Goal: Information Seeking & Learning: Learn about a topic

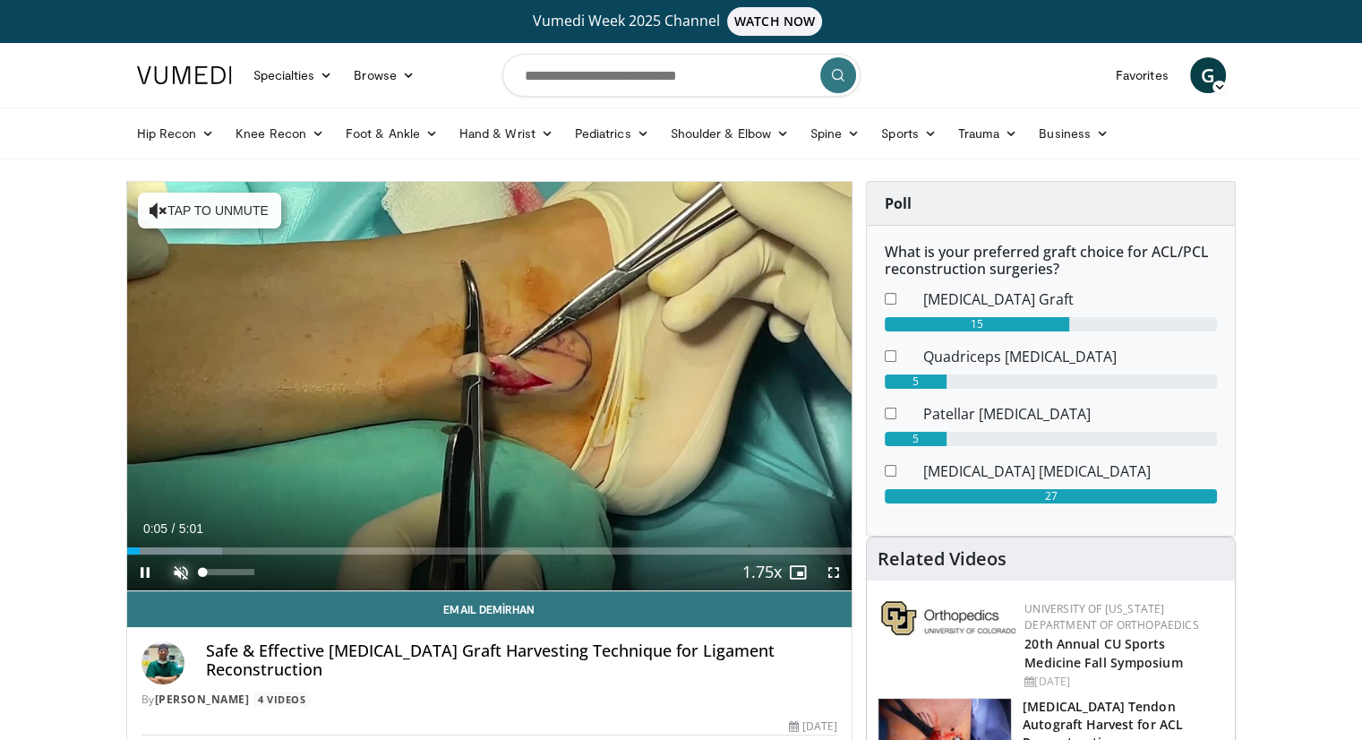
click at [176, 567] on span "Video Player" at bounding box center [181, 572] width 36 height 36
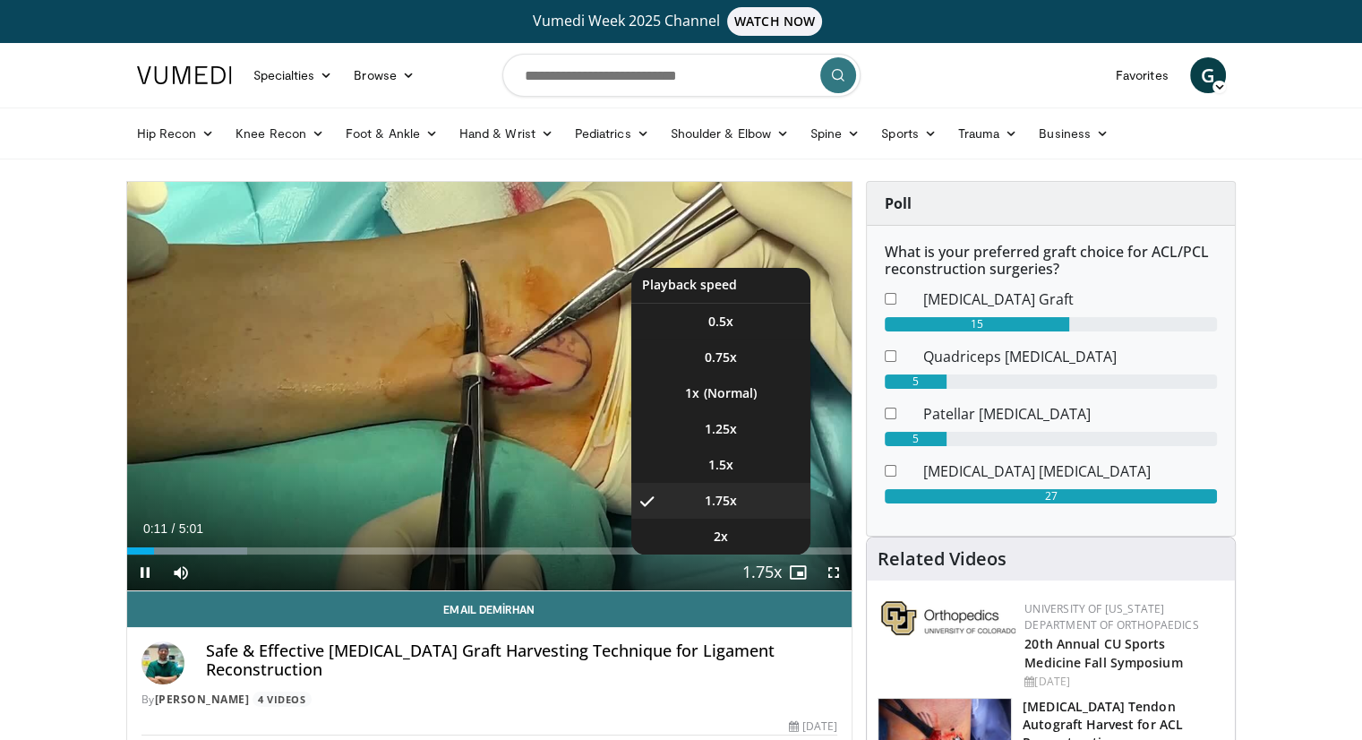
click at [778, 572] on button "Playback Rate" at bounding box center [762, 572] width 36 height 36
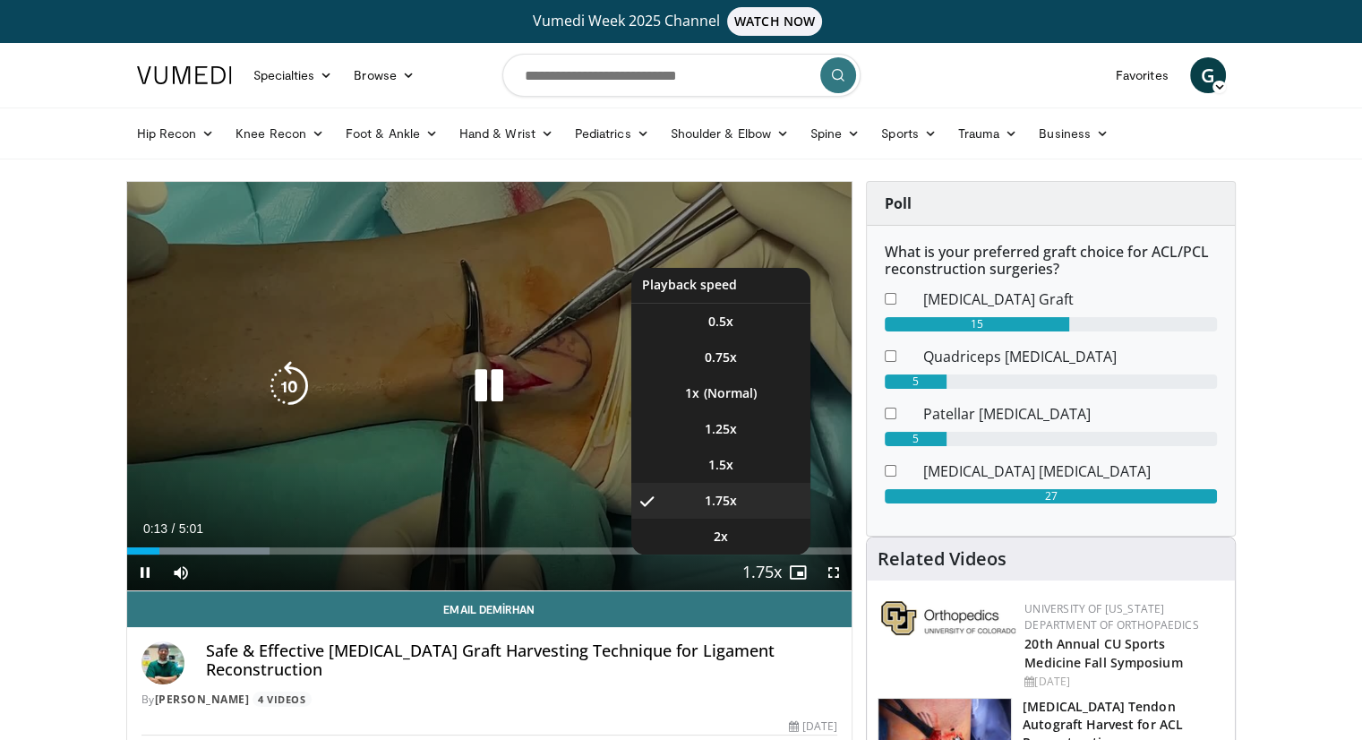
click at [778, 571] on video-js "**********" at bounding box center [489, 386] width 725 height 409
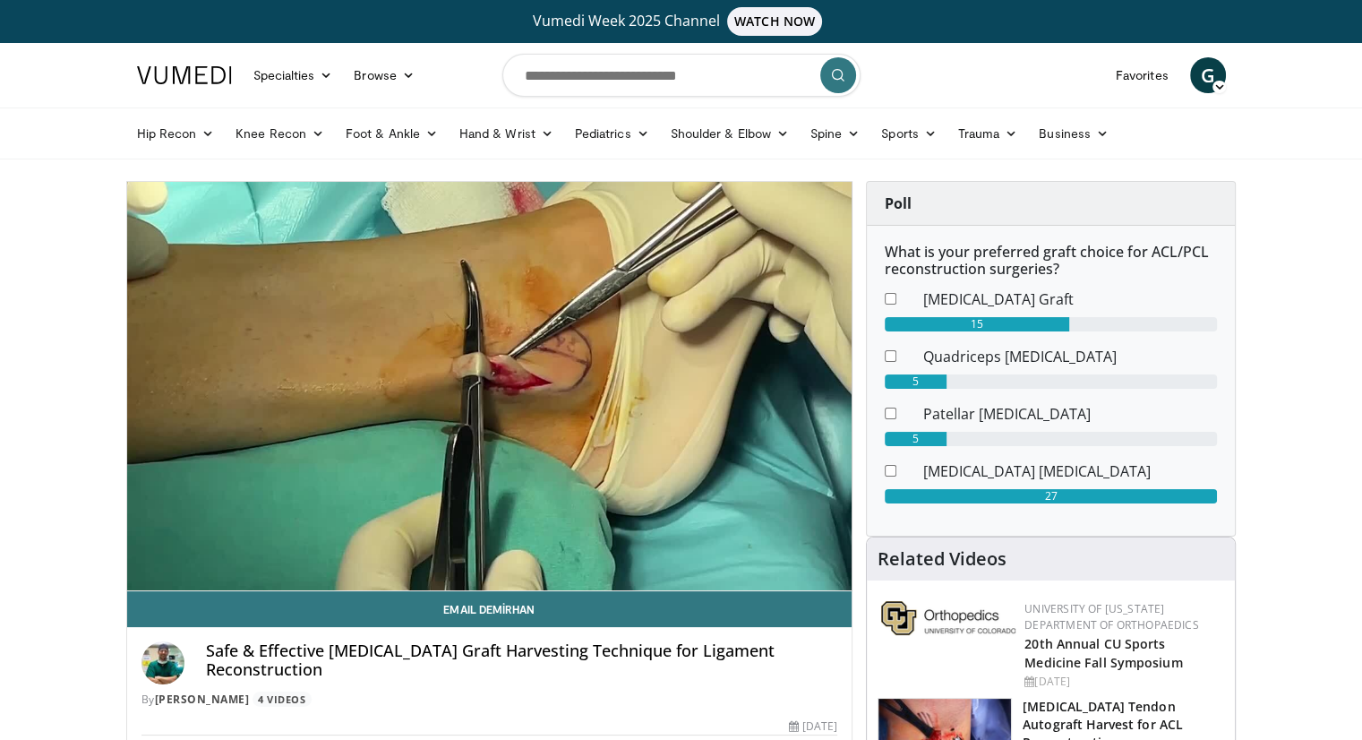
click at [724, 398] on video-js "**********" at bounding box center [489, 386] width 725 height 409
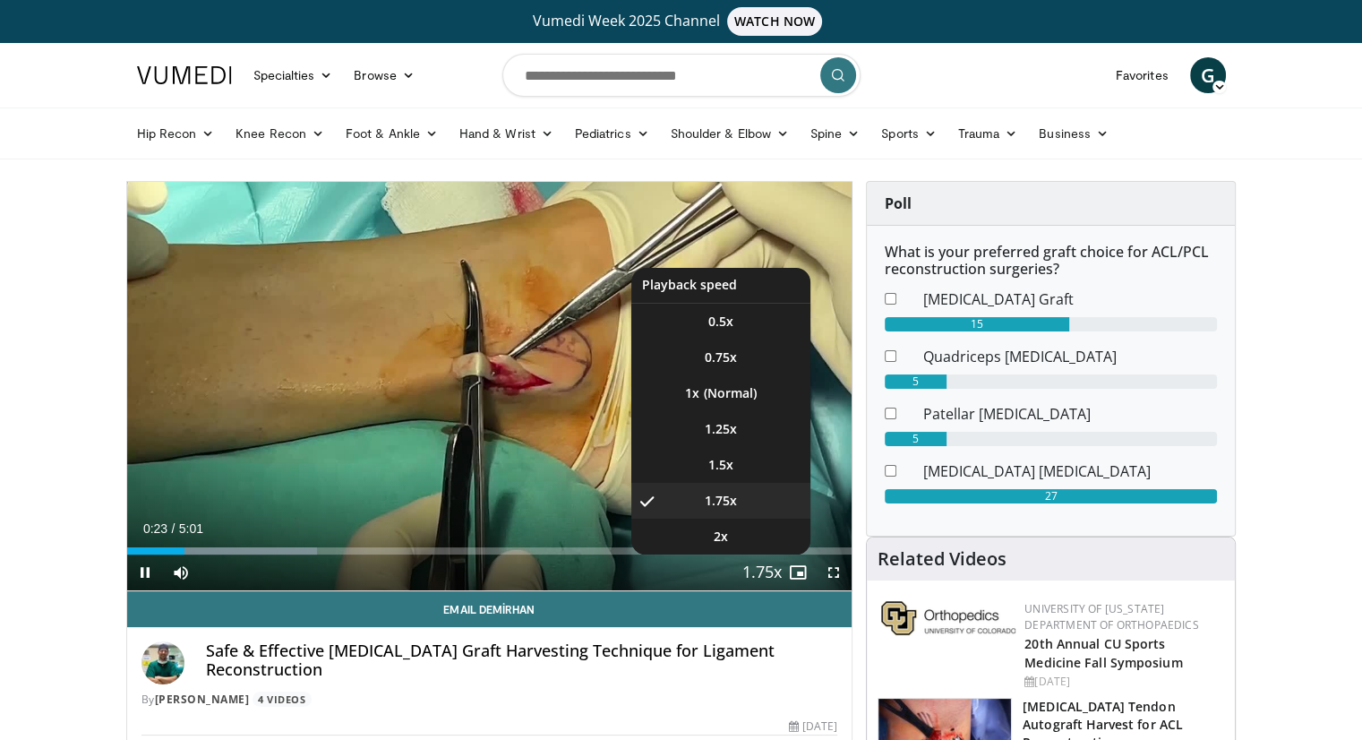
click at [773, 566] on span "Video Player" at bounding box center [761, 573] width 25 height 36
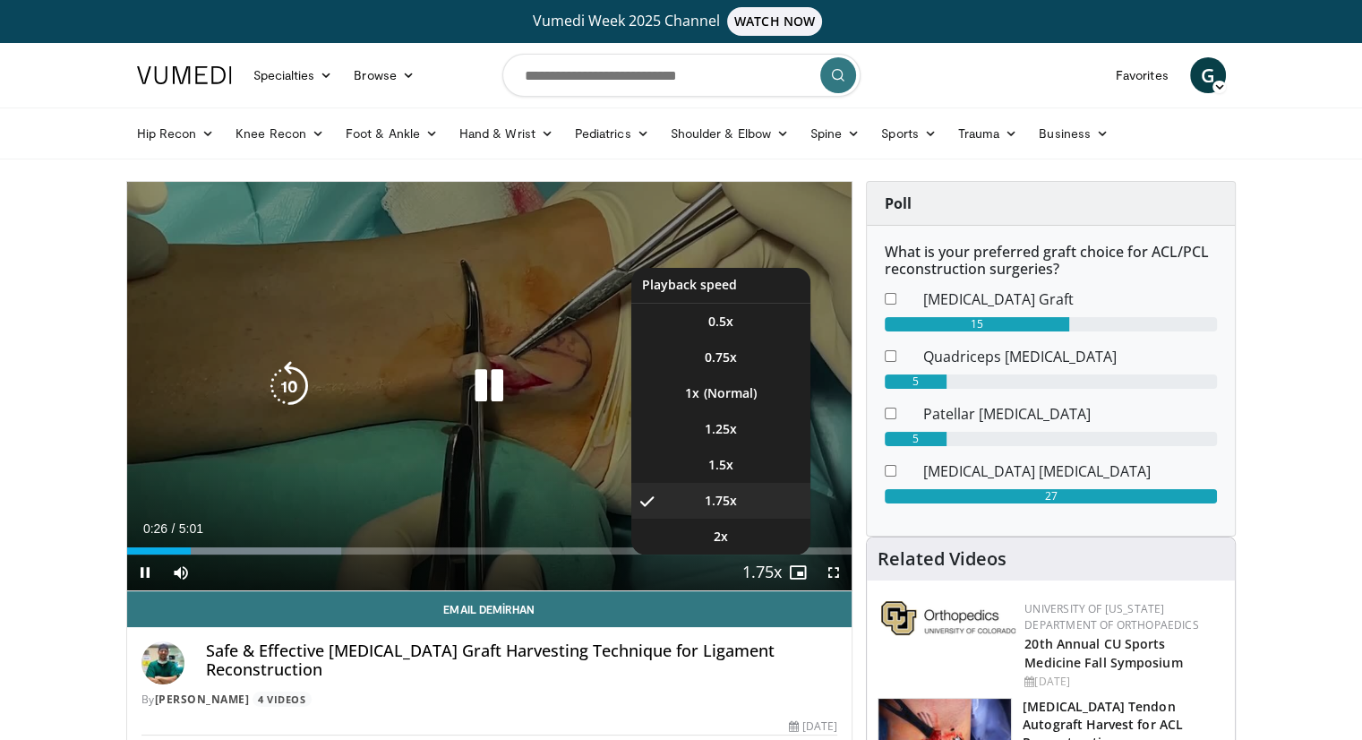
click at [770, 566] on span "Video Player" at bounding box center [761, 573] width 25 height 36
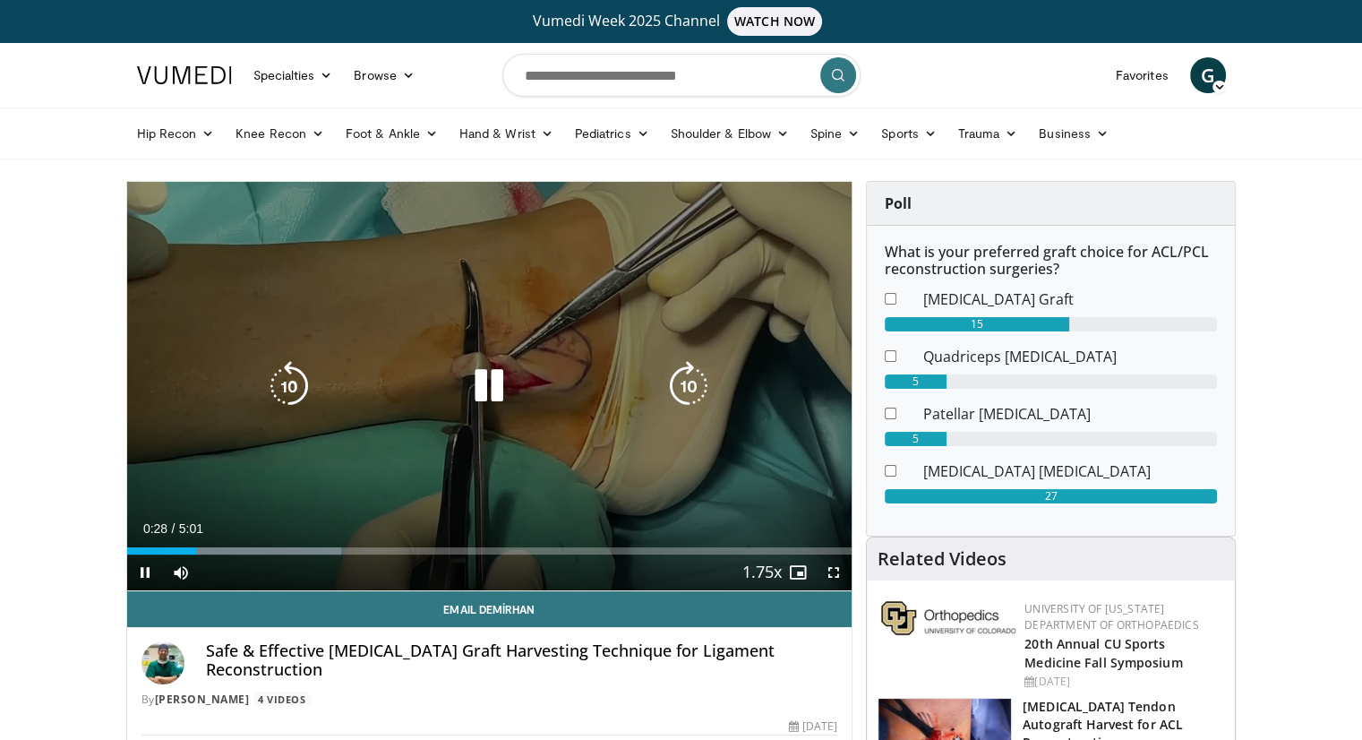
click at [749, 480] on div "10 seconds Tap to unmute" at bounding box center [489, 386] width 725 height 408
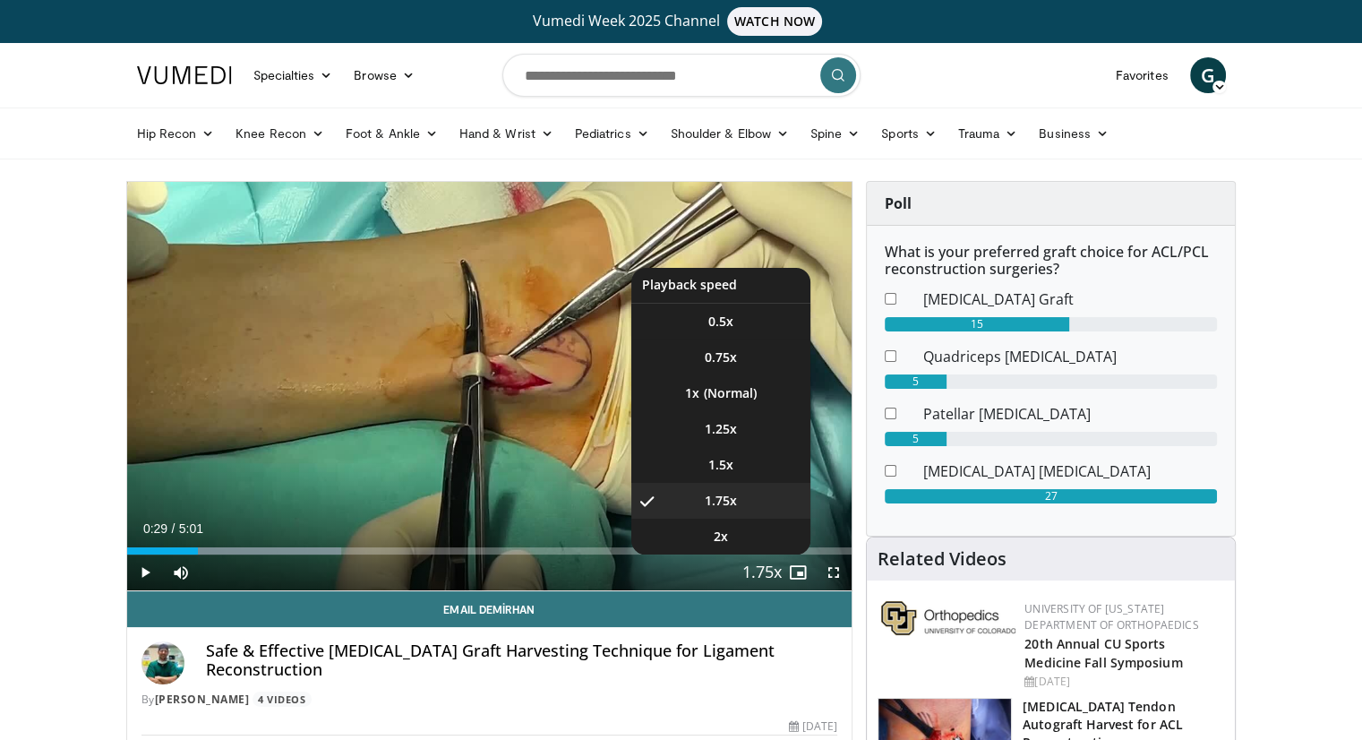
click at [760, 567] on span "Video Player" at bounding box center [761, 573] width 25 height 36
click at [727, 384] on li "1x" at bounding box center [720, 393] width 179 height 36
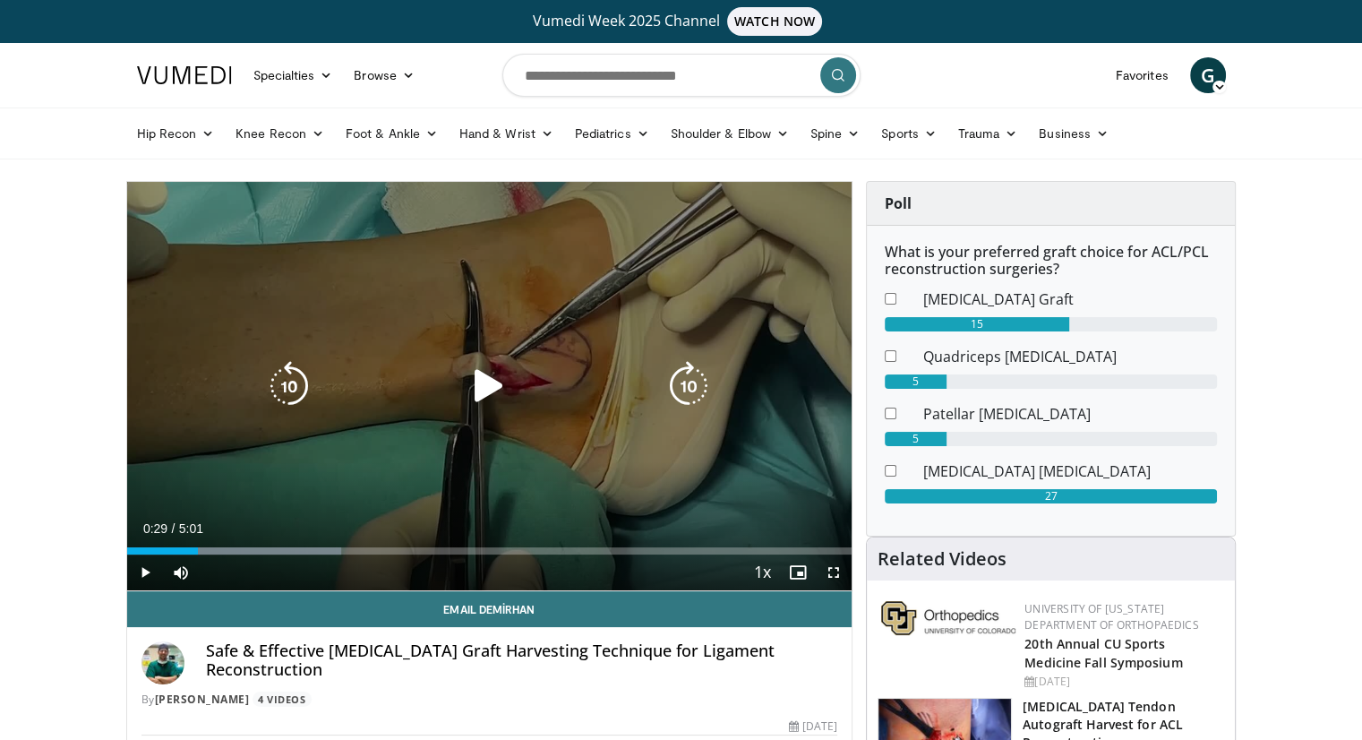
click at [596, 458] on div "10 seconds Tap to unmute" at bounding box center [489, 386] width 725 height 408
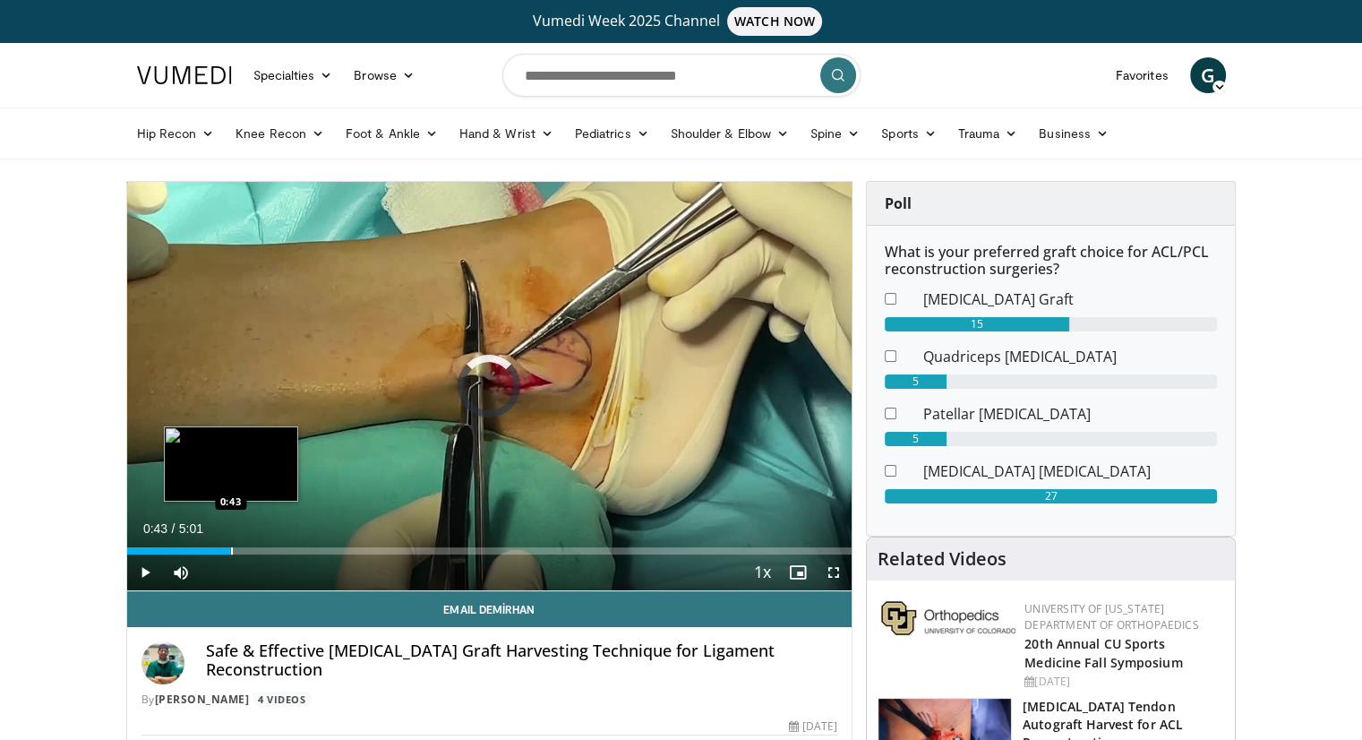
click at [231, 549] on div "Progress Bar" at bounding box center [232, 550] width 2 height 7
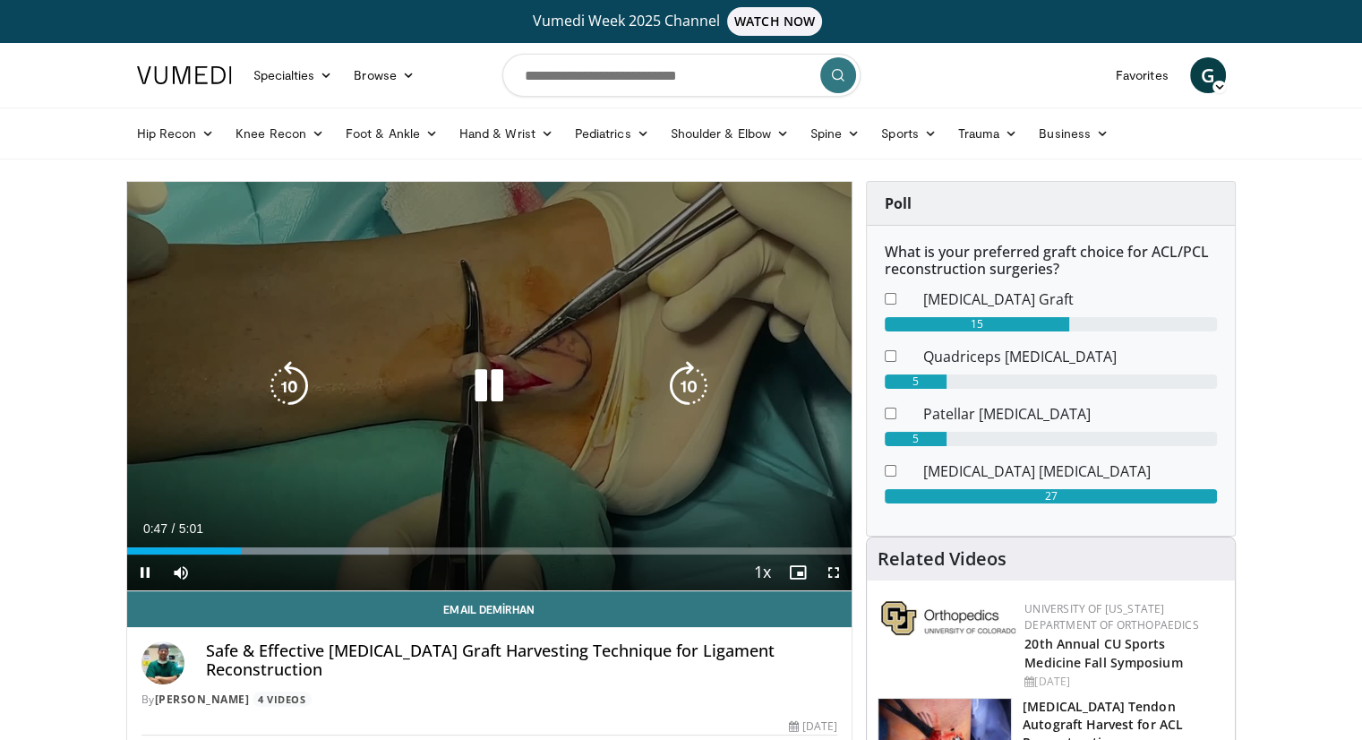
click at [673, 392] on icon "Video Player" at bounding box center [689, 386] width 50 height 50
drag, startPoint x: 673, startPoint y: 392, endPoint x: 635, endPoint y: 406, distance: 40.8
click at [635, 406] on div "10 seconds Tap to unmute" at bounding box center [489, 386] width 725 height 408
click at [695, 390] on icon "Video Player" at bounding box center [689, 386] width 50 height 50
click at [698, 388] on icon "Video Player" at bounding box center [689, 386] width 50 height 50
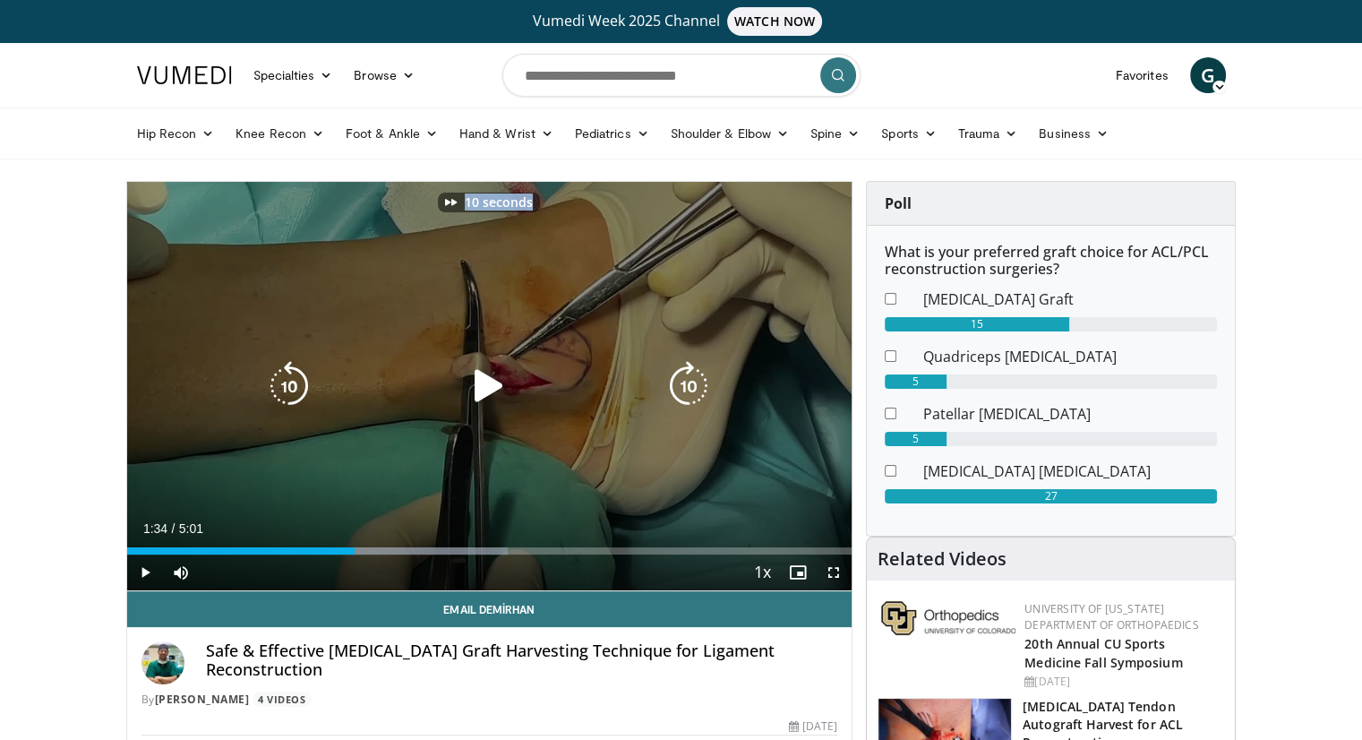
click at [698, 388] on icon "Video Player" at bounding box center [689, 386] width 50 height 50
click at [491, 373] on icon "Video Player" at bounding box center [489, 386] width 50 height 50
click at [290, 396] on icon "Video Player" at bounding box center [289, 386] width 50 height 50
click at [693, 395] on icon "Video Player" at bounding box center [689, 386] width 50 height 50
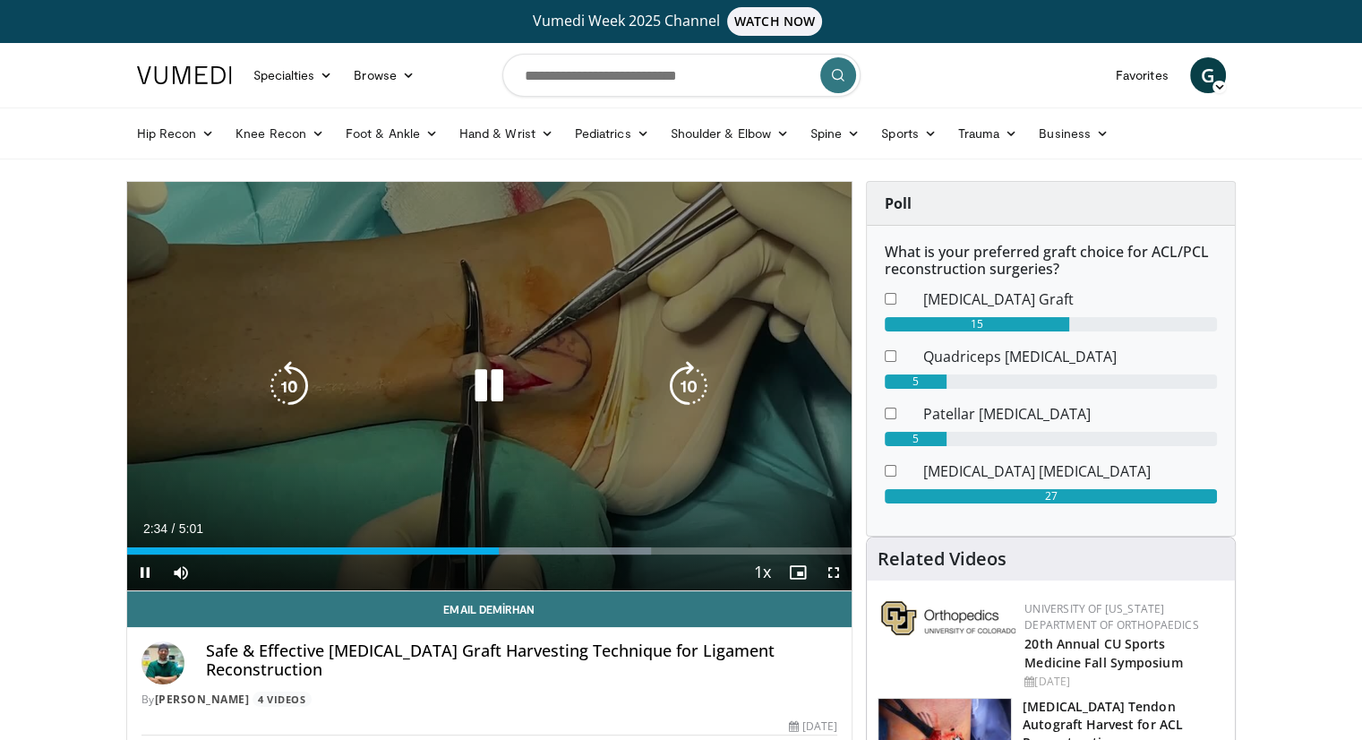
click at [697, 390] on icon "Video Player" at bounding box center [689, 386] width 50 height 50
click at [398, 431] on div "10 seconds Tap to unmute" at bounding box center [489, 386] width 725 height 408
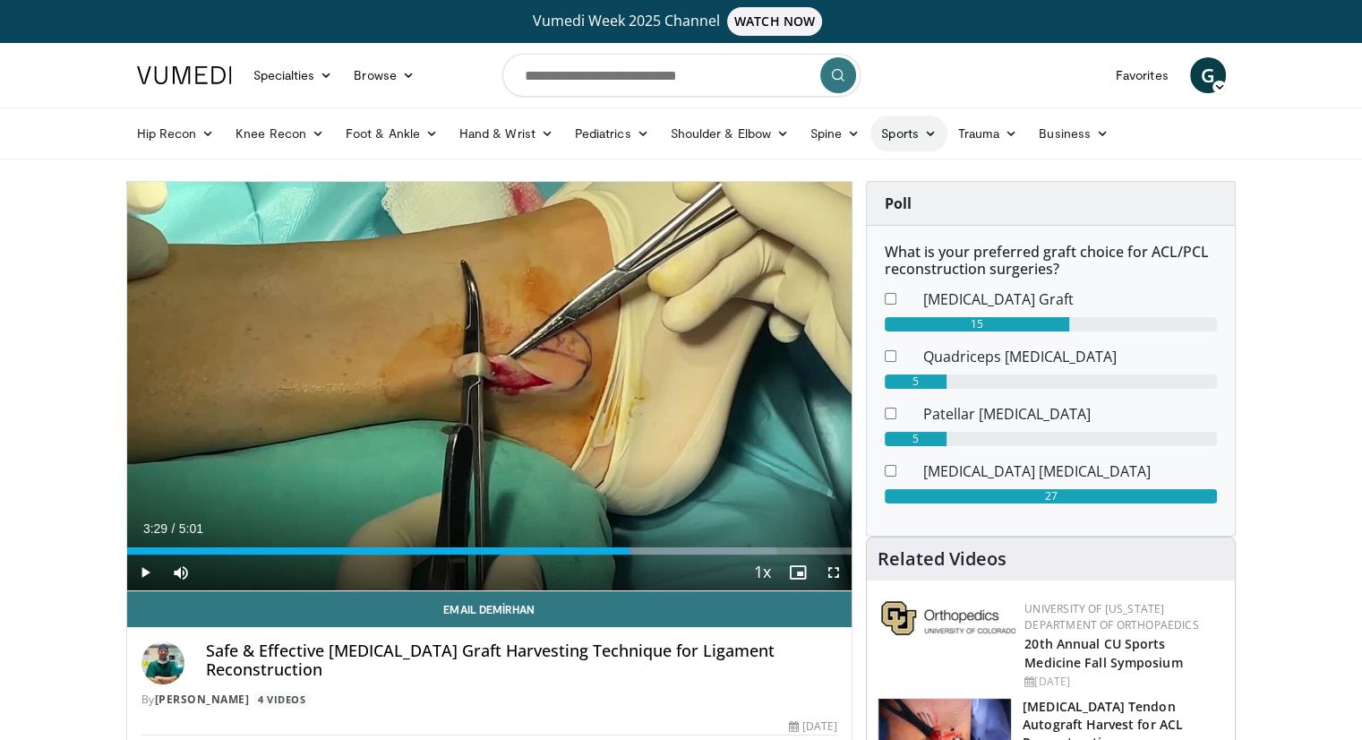
click at [924, 141] on link "Sports" at bounding box center [908, 134] width 77 height 36
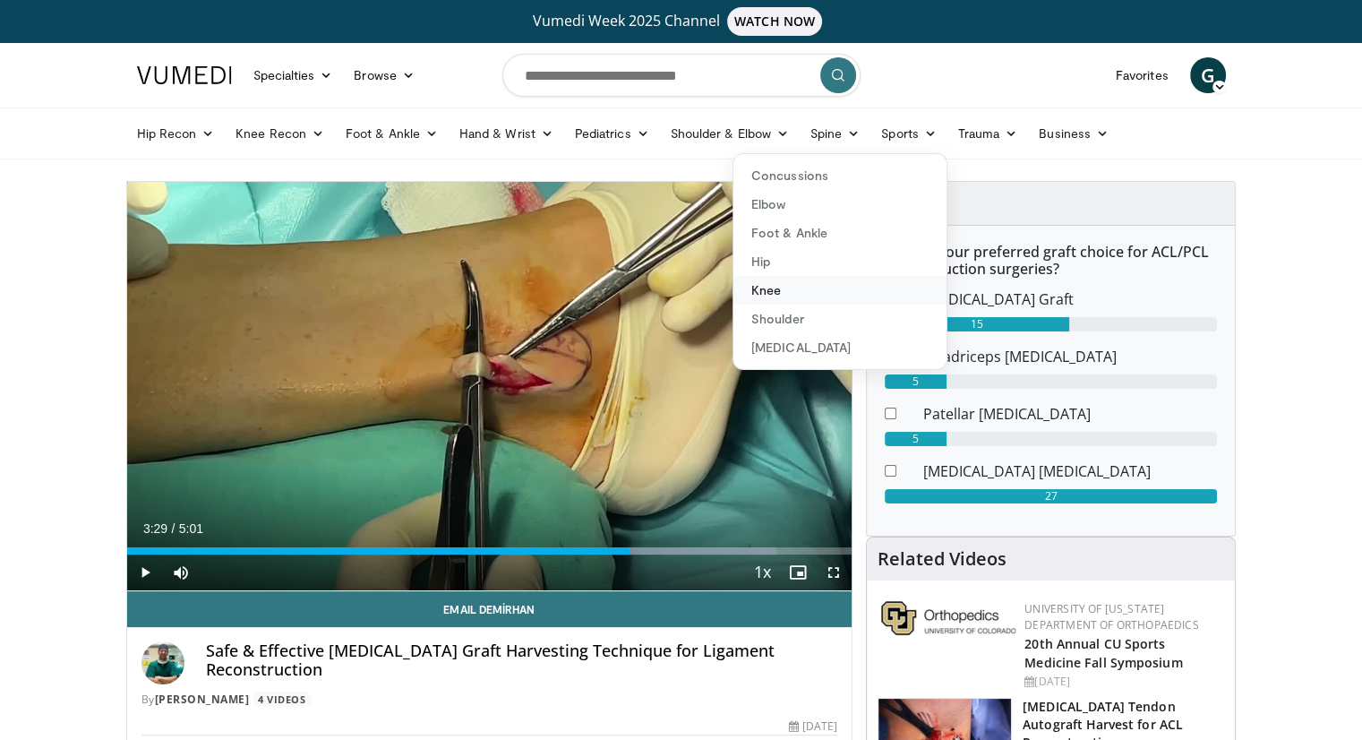
click at [775, 284] on link "Knee" at bounding box center [839, 290] width 213 height 29
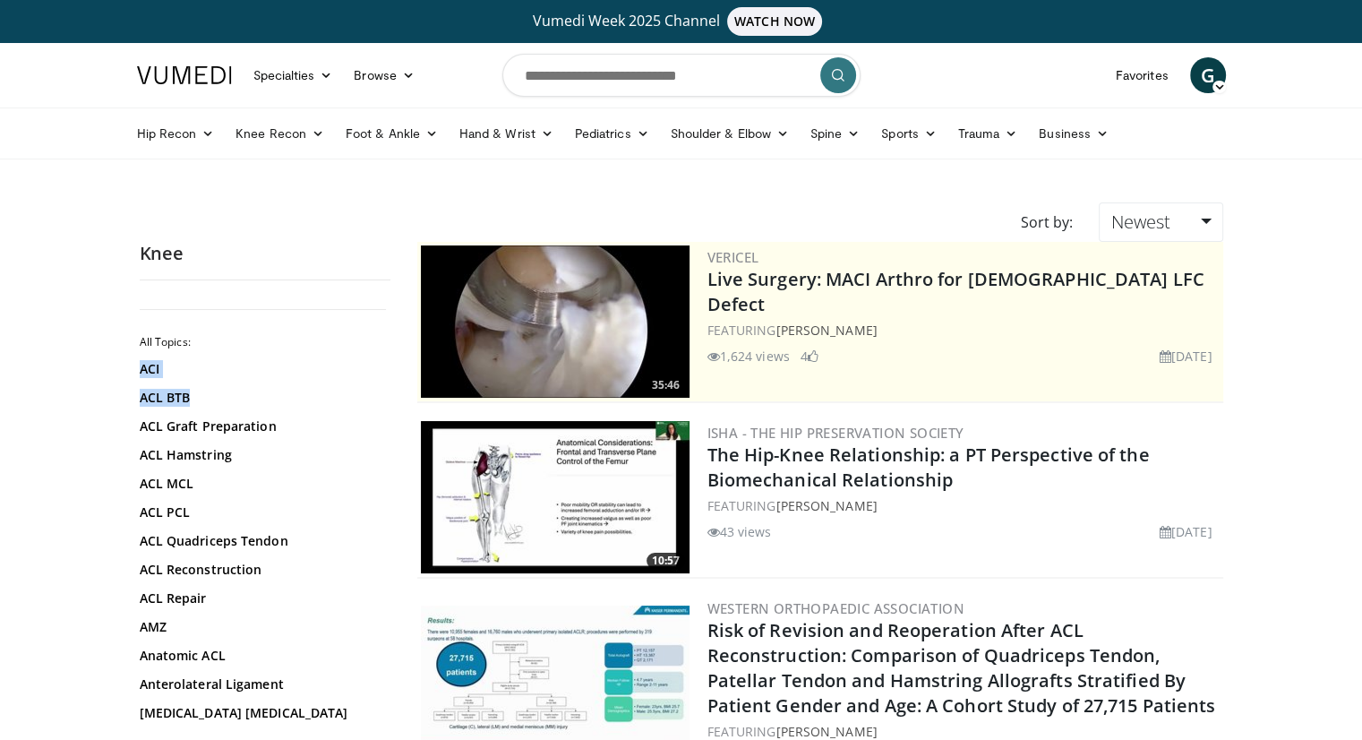
drag, startPoint x: 390, startPoint y: 338, endPoint x: 398, endPoint y: 388, distance: 50.8
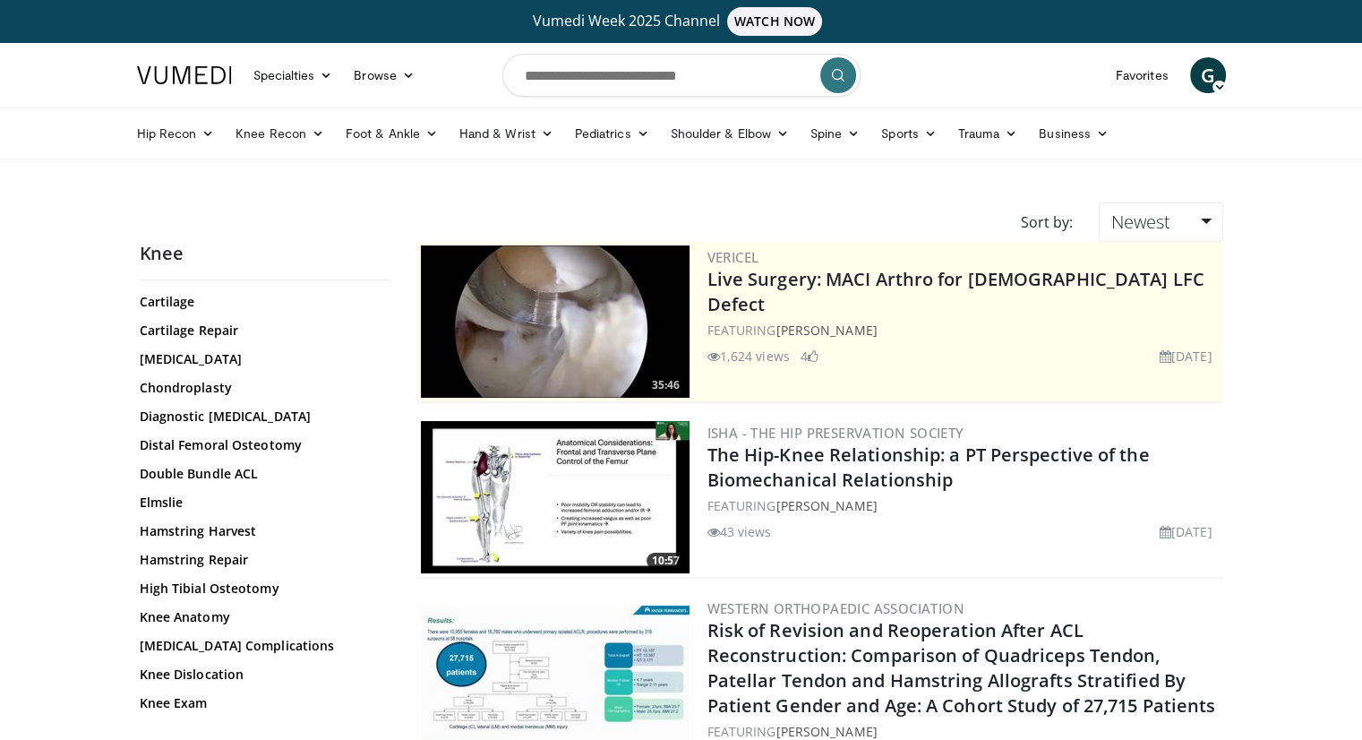
scroll to position [123, 0]
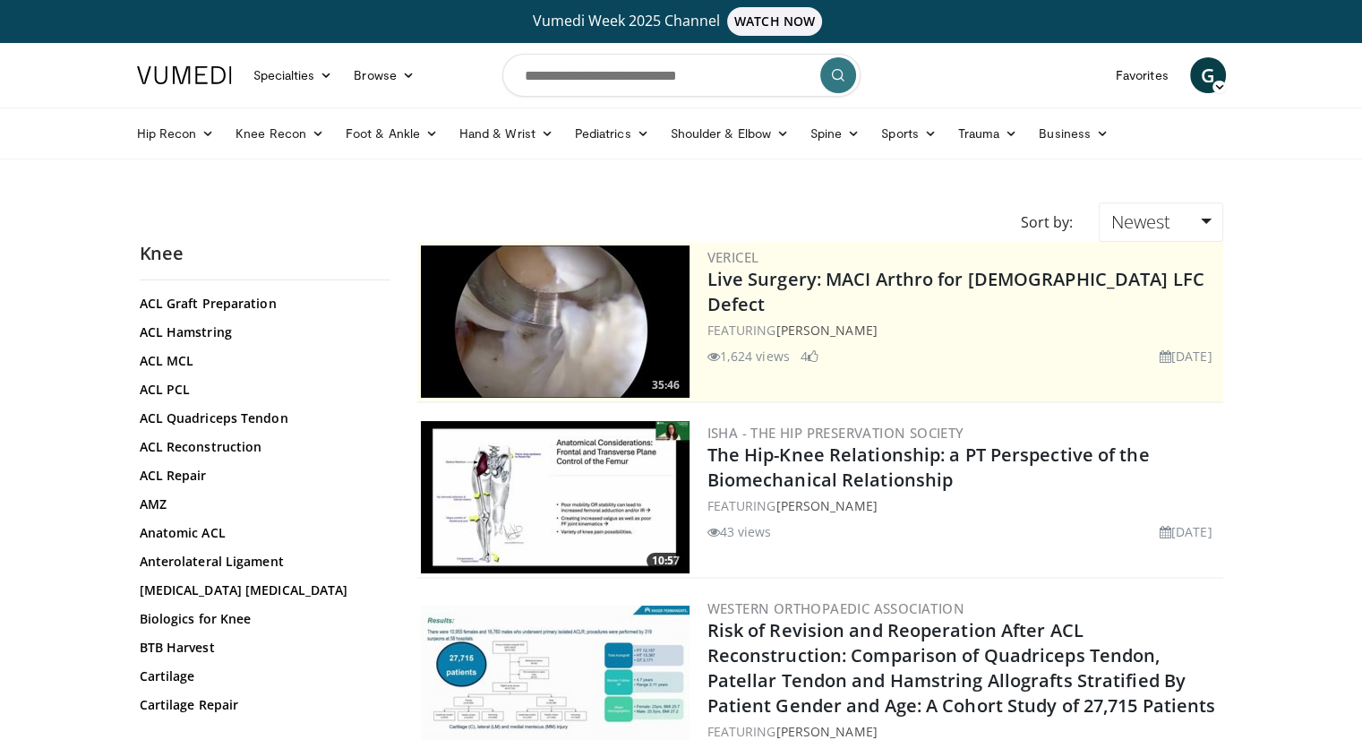
click at [375, 282] on div at bounding box center [375, 282] width 0 height 0
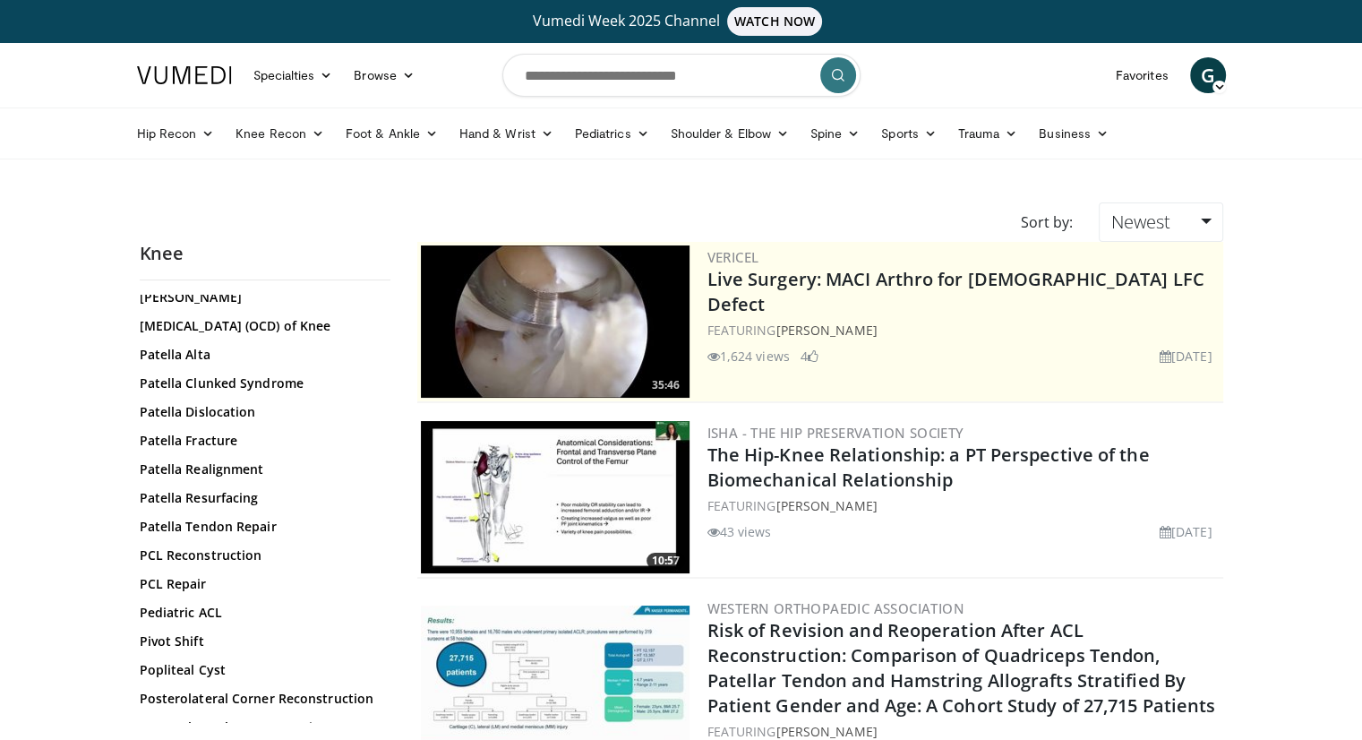
scroll to position [1994, 0]
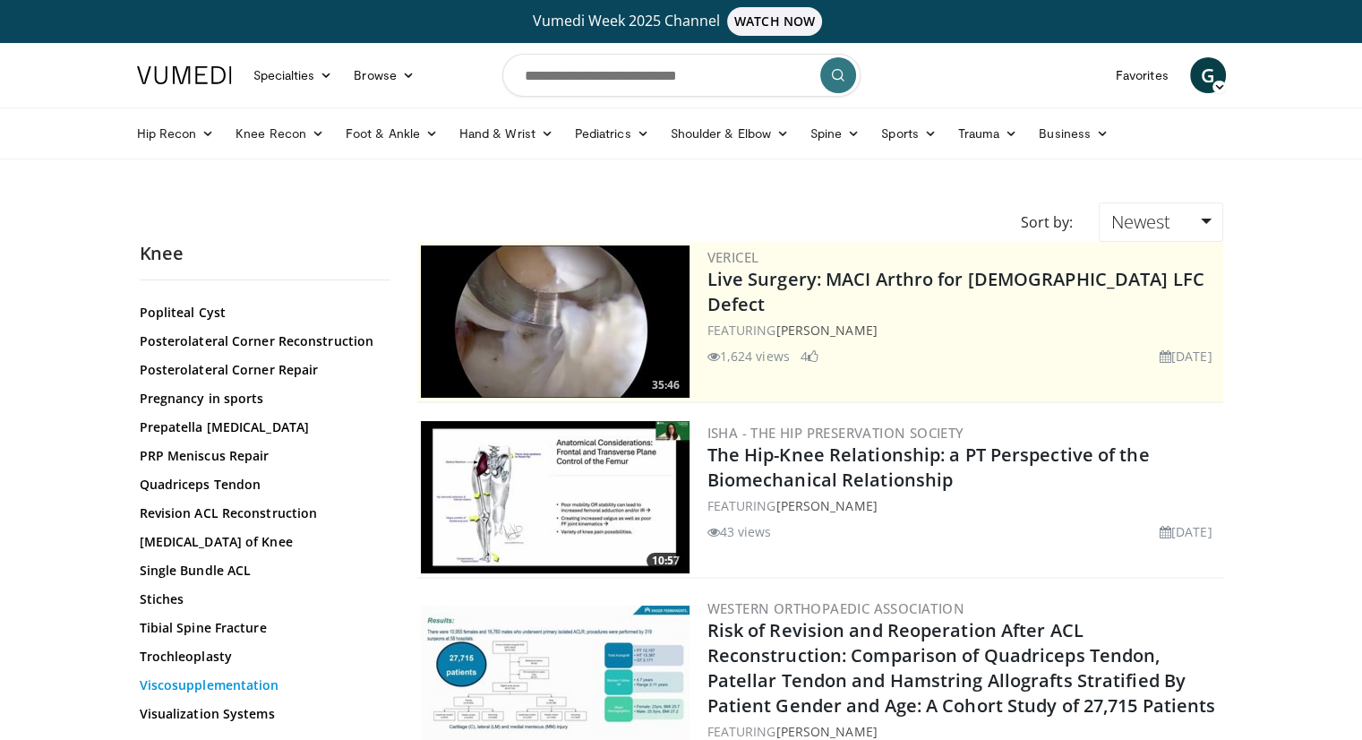
click at [218, 676] on link "Viscosupplementation" at bounding box center [261, 685] width 242 height 18
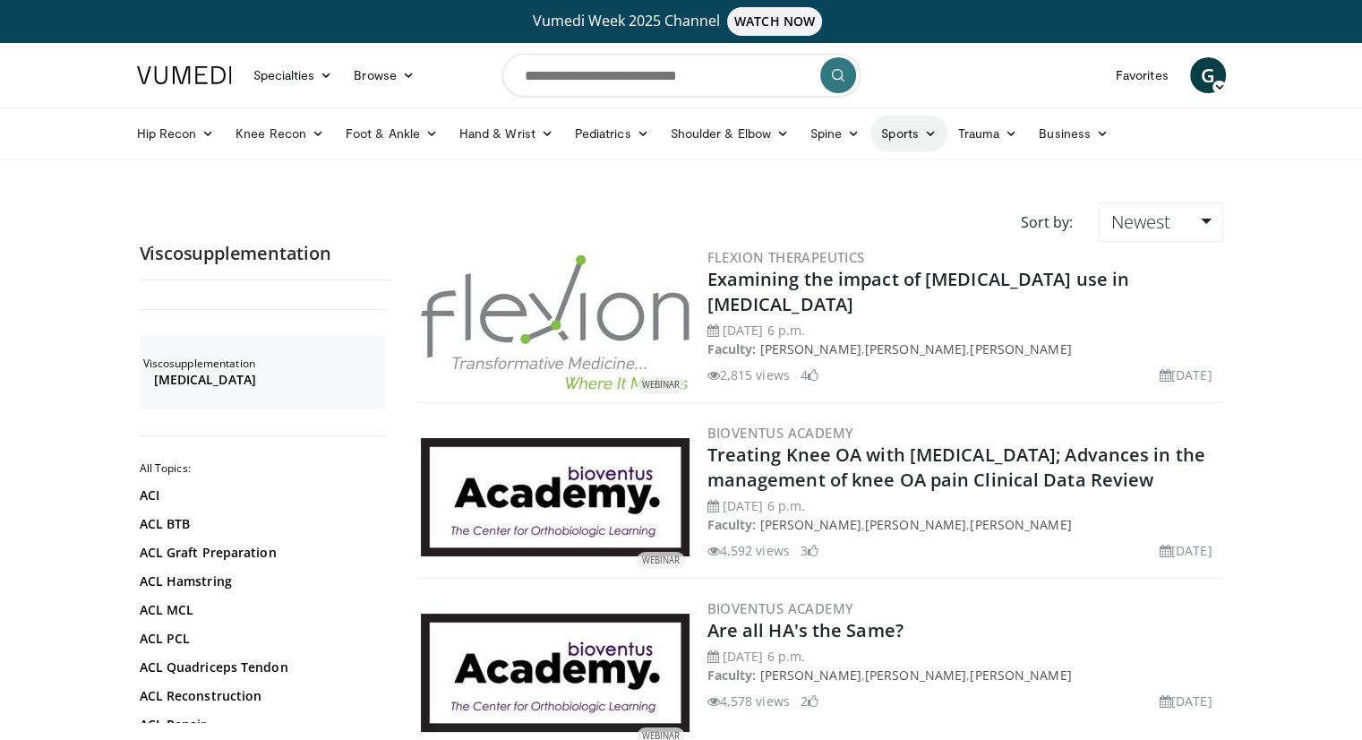
click at [929, 137] on icon at bounding box center [930, 133] width 13 height 13
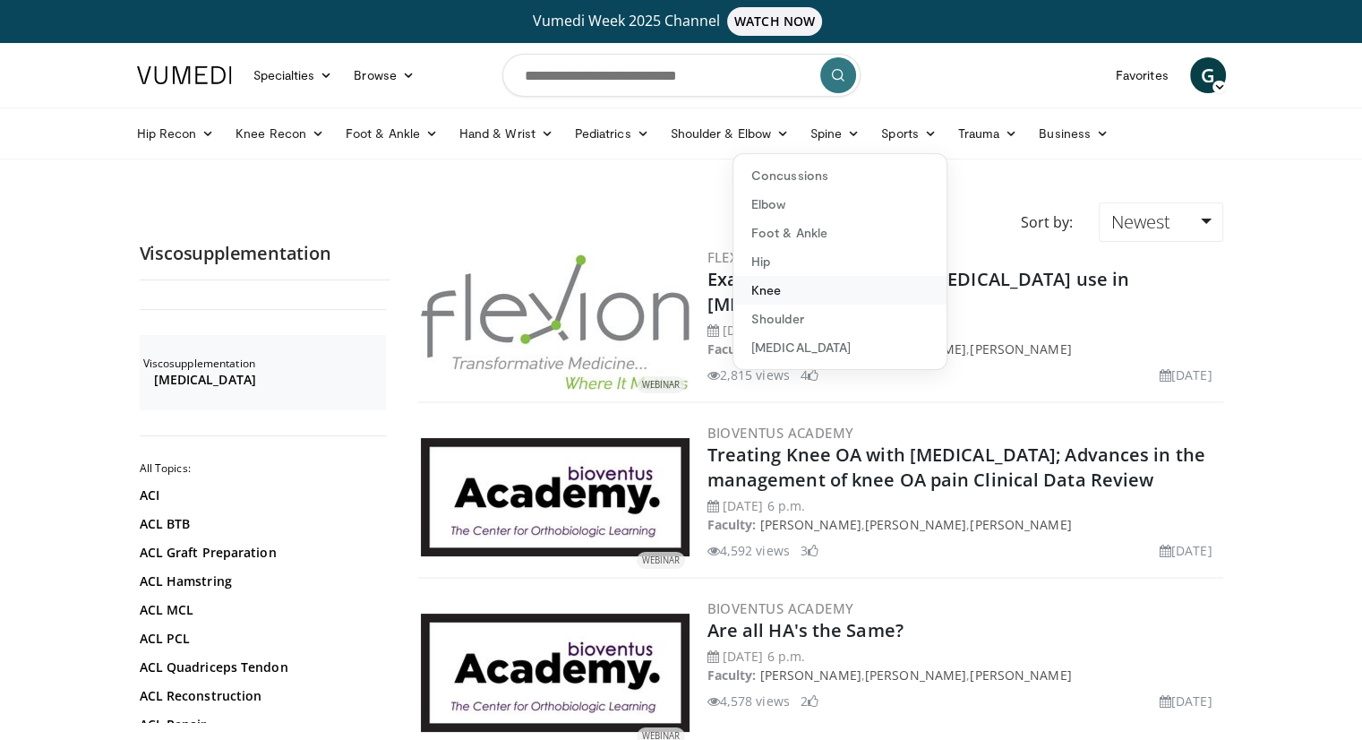
click at [770, 295] on link "Knee" at bounding box center [839, 290] width 213 height 29
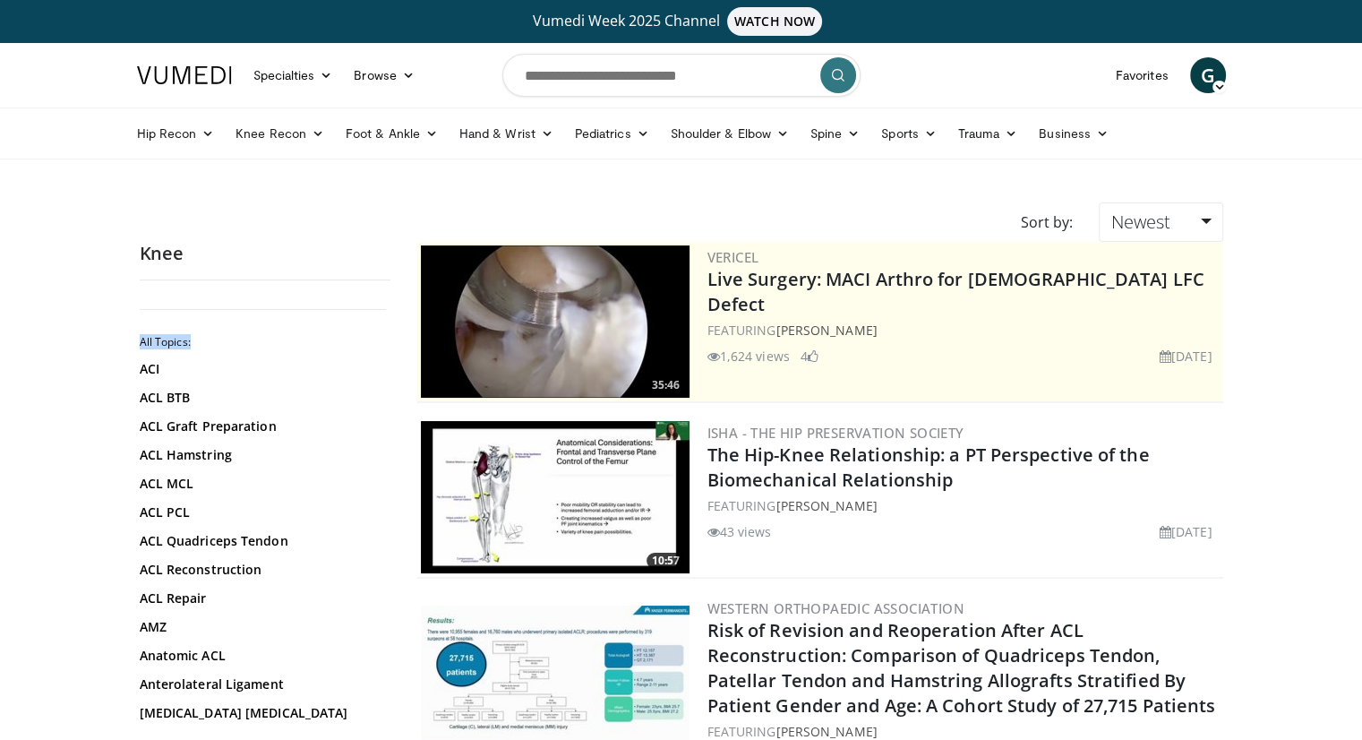
drag, startPoint x: 390, startPoint y: 313, endPoint x: 390, endPoint y: 343, distance: 29.6
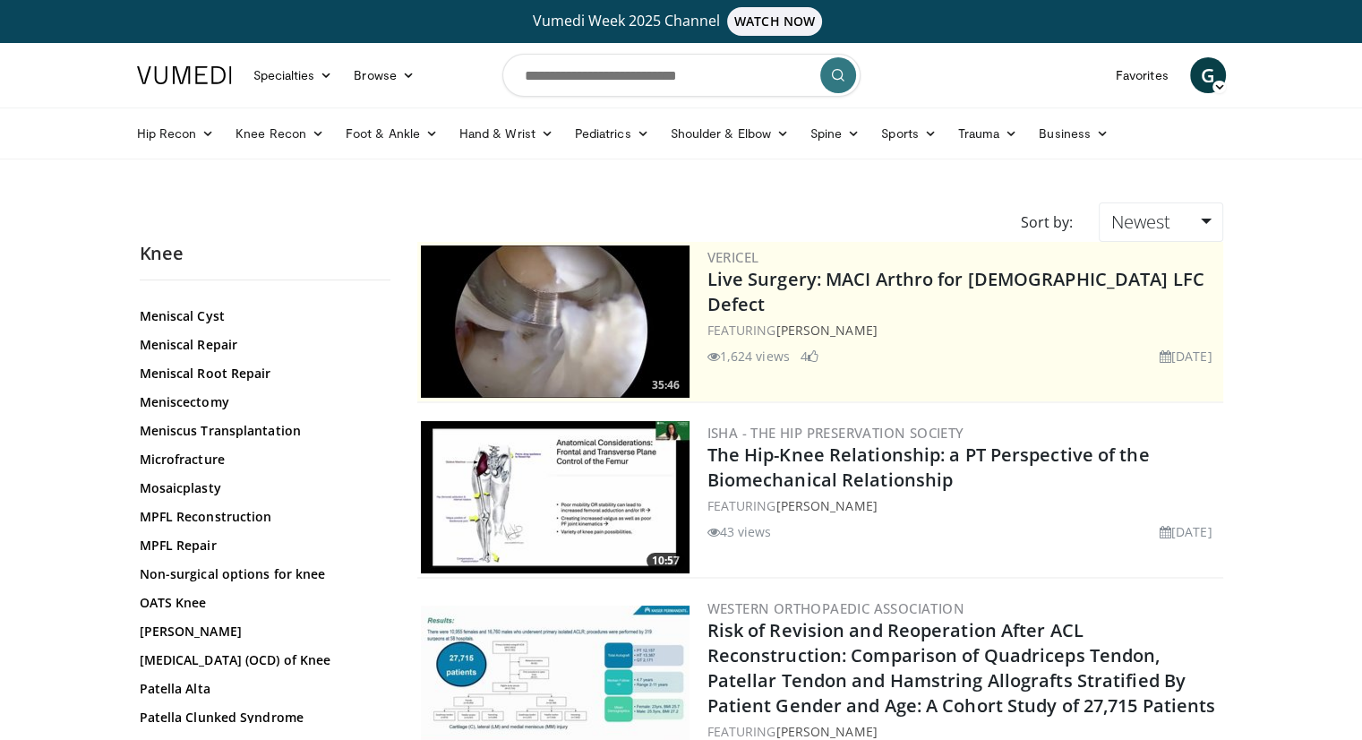
scroll to position [1293, 0]
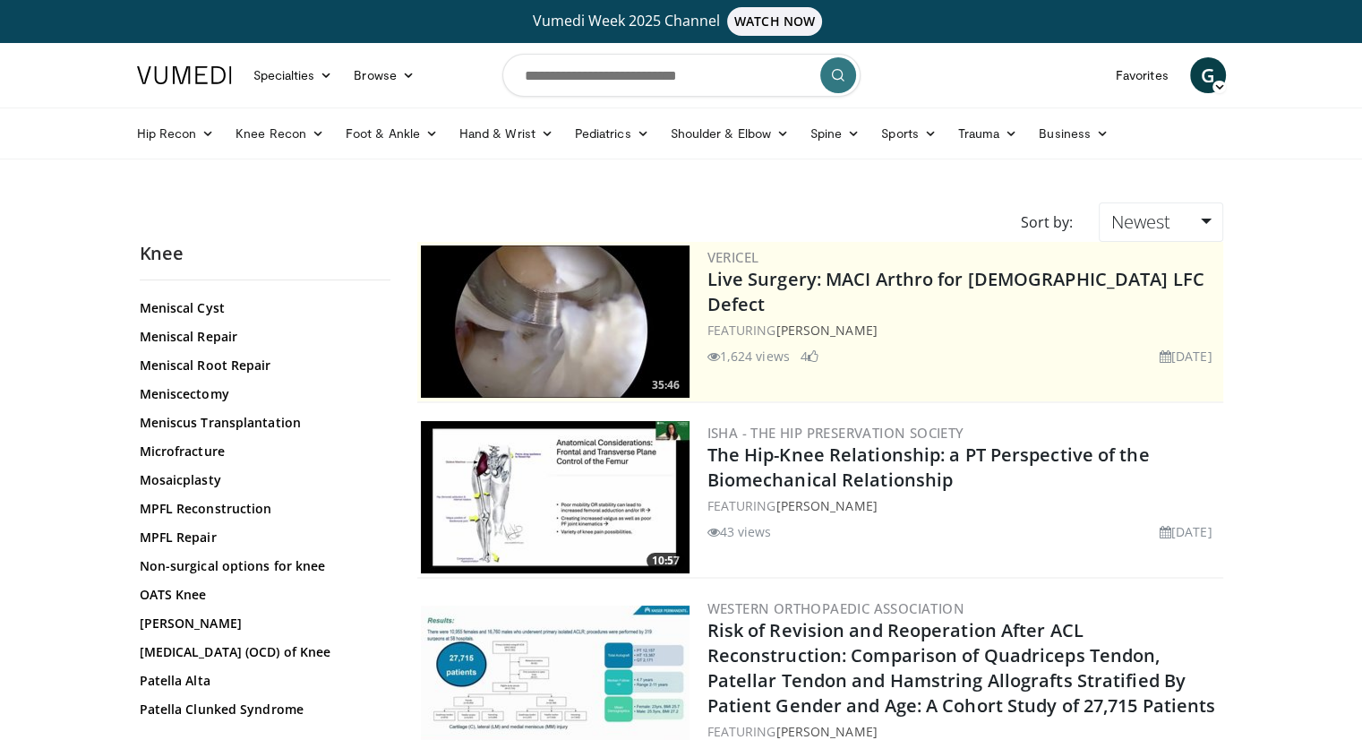
click at [383, 556] on div "All Topics: ACI ACL BTB ACL Graft Preparation ACL Hamstring ACL MCL ACL PCL ACL…" at bounding box center [265, 204] width 251 height 2404
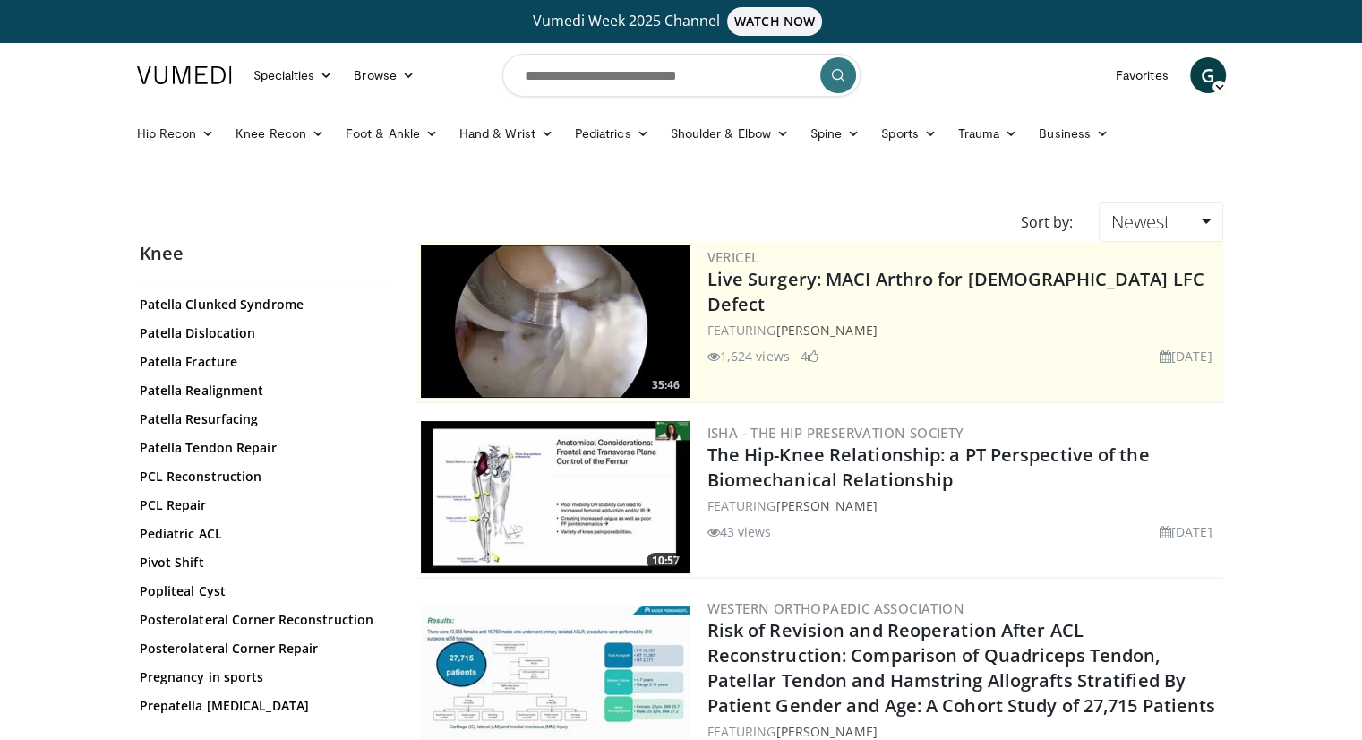
scroll to position [1701, 0]
click at [198, 482] on link "PCL Reconstruction" at bounding box center [261, 473] width 242 height 18
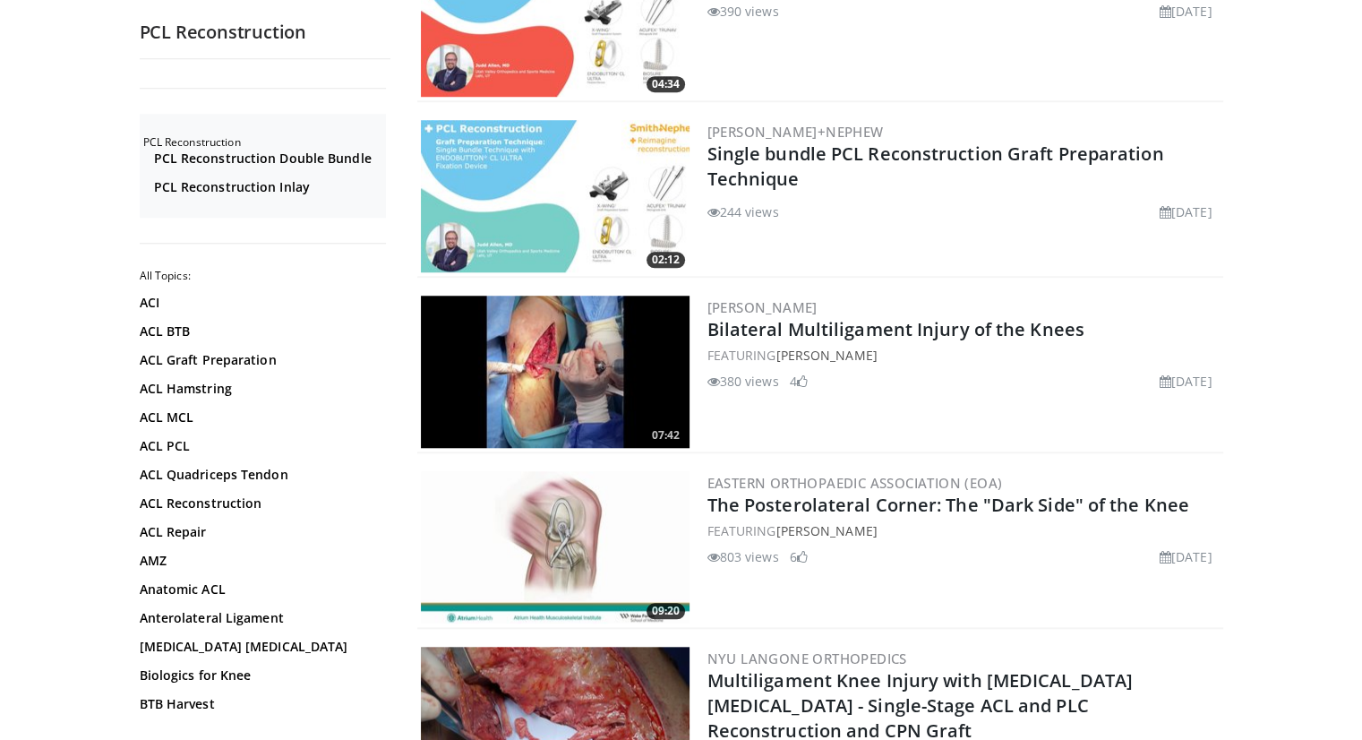
scroll to position [1539, 0]
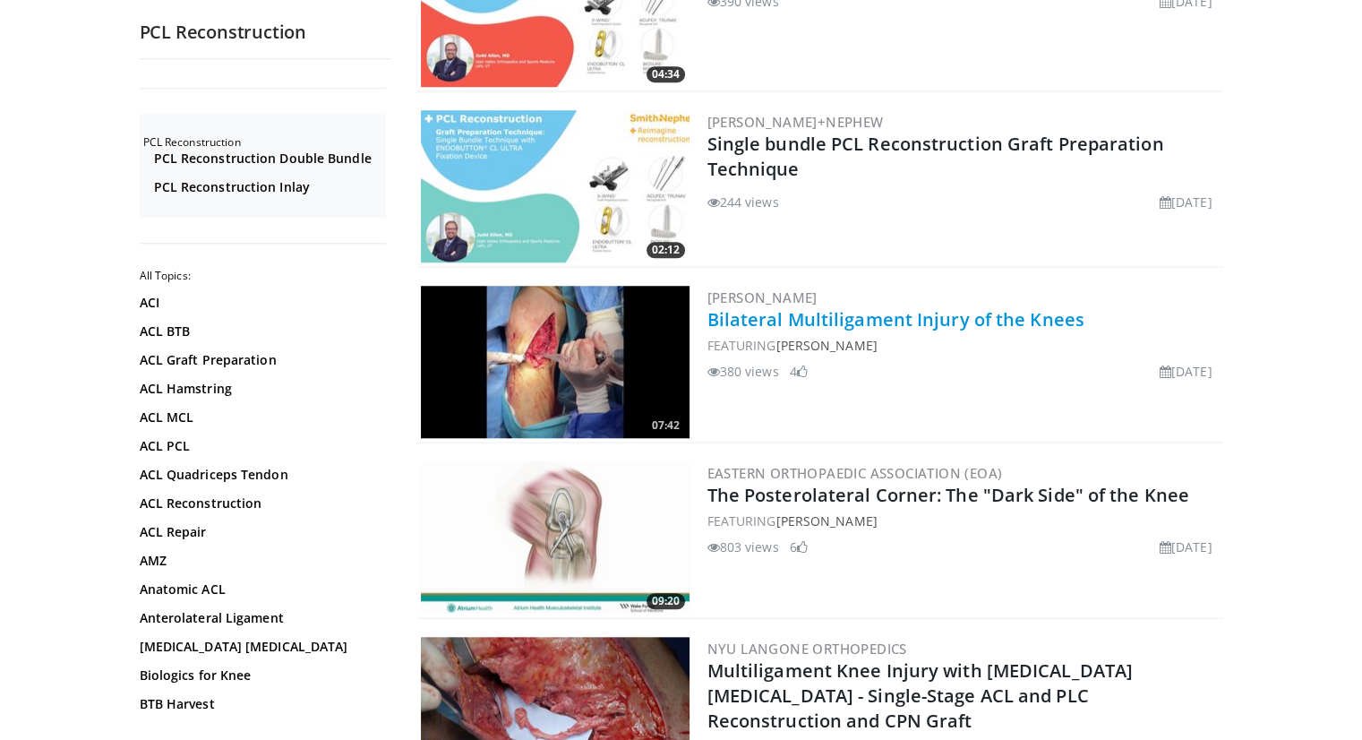
click at [1024, 314] on link "Bilateral Multiligament Injury of the Knees" at bounding box center [895, 319] width 377 height 24
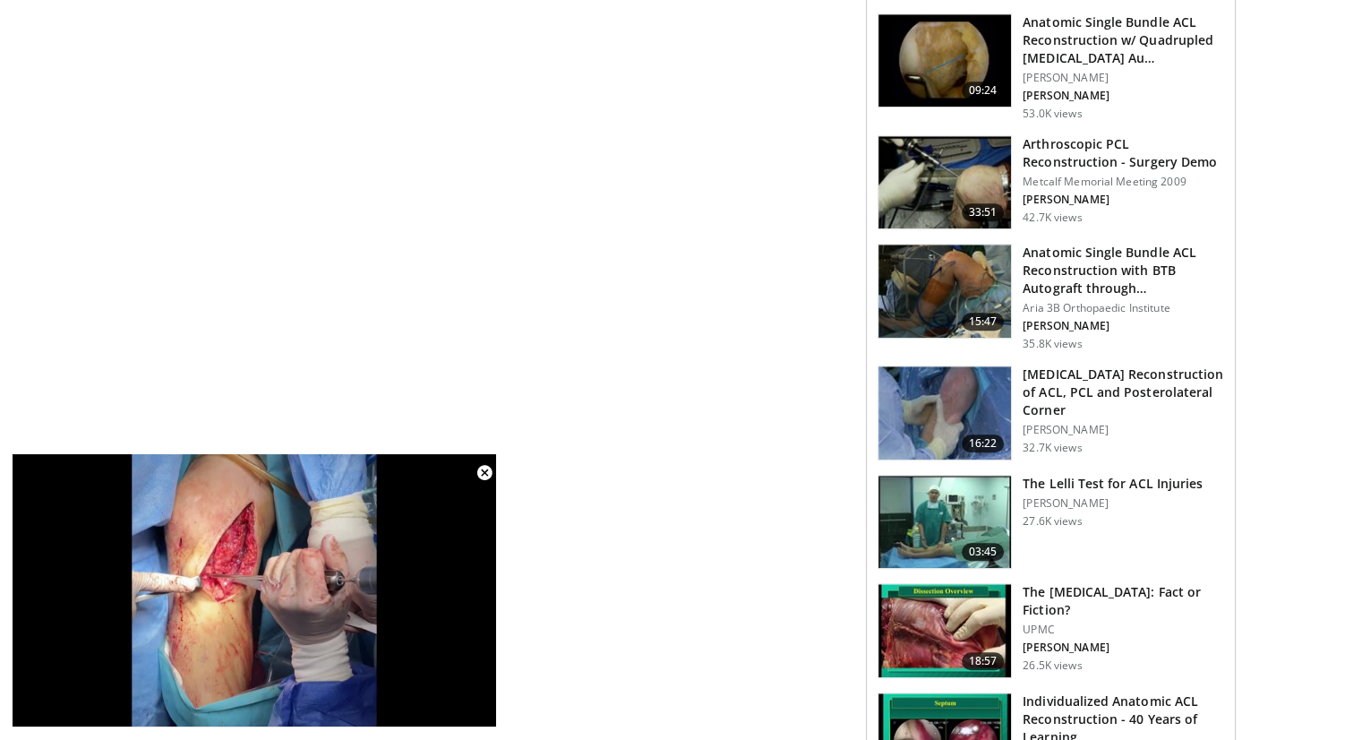
scroll to position [1171, 0]
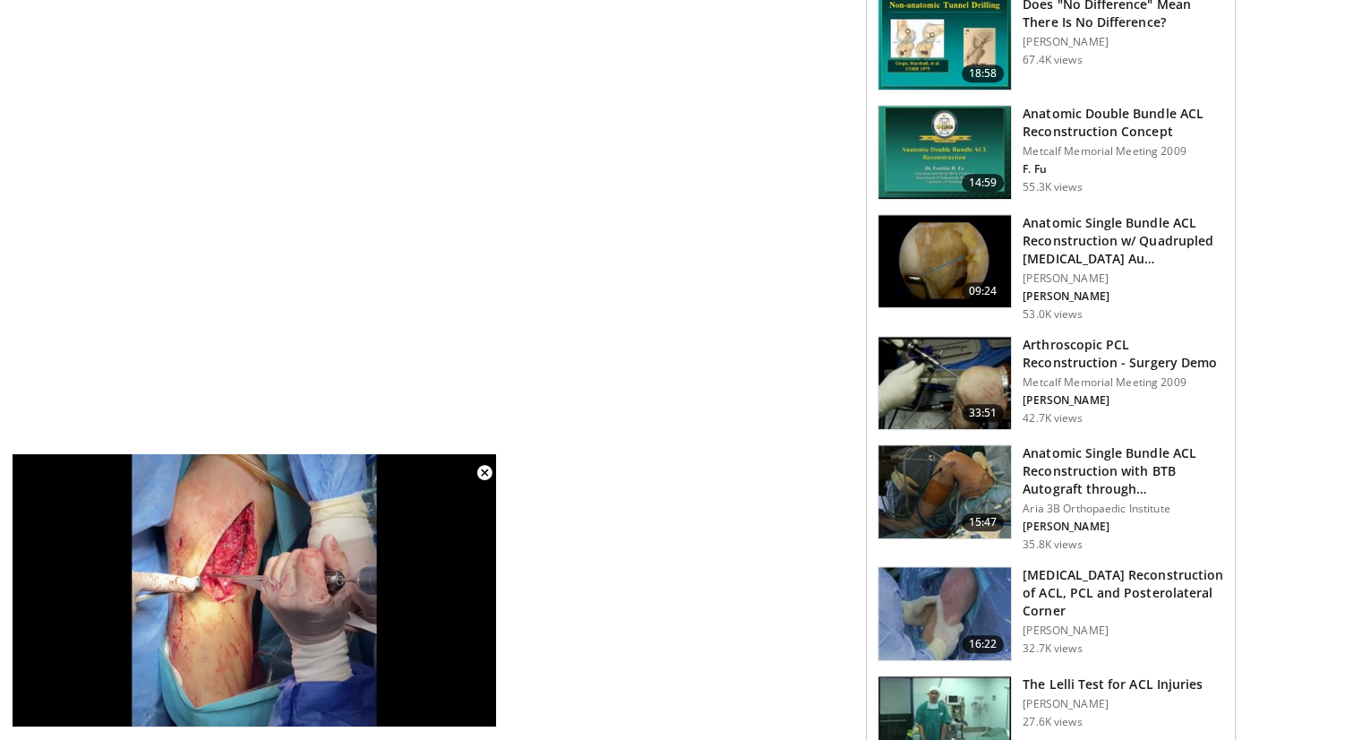
click at [1297, 36] on body "Vumedi Week 2025 Channel WATCH NOW Specialties Adult & Family Medicine Allergy,…" at bounding box center [681, 355] width 1362 height 3053
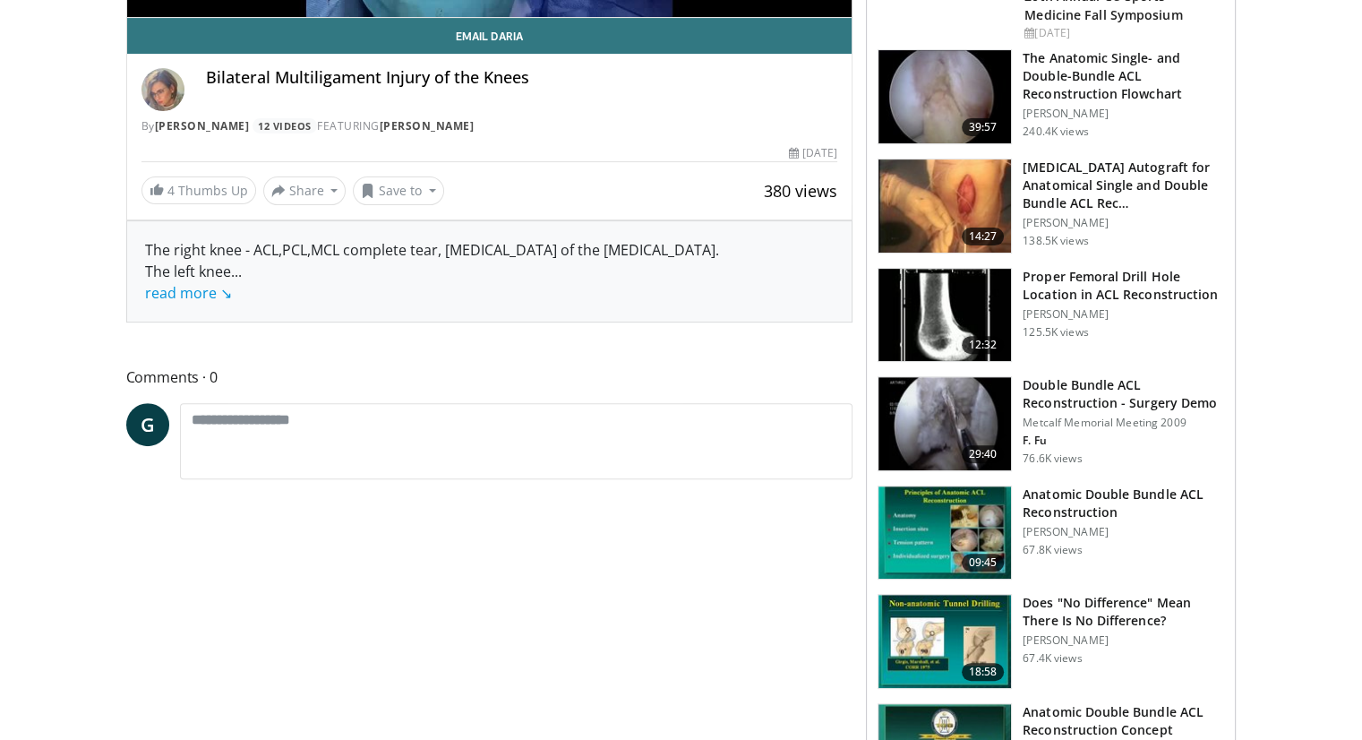
scroll to position [0, 0]
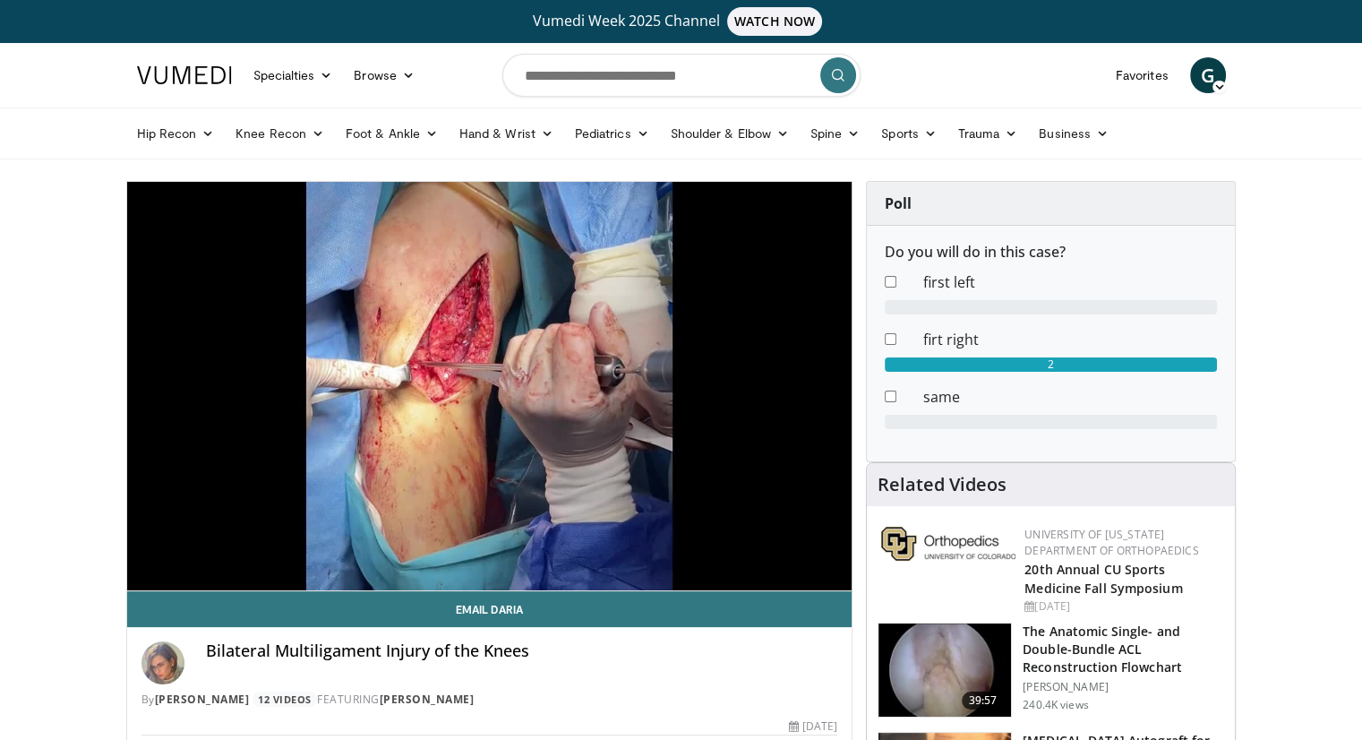
drag, startPoint x: 1358, startPoint y: 261, endPoint x: 1179, endPoint y: -78, distance: 382.5
click at [1179, 0] on html "Vumedi Week 2025 Channel WATCH NOW Specialties Adult & Family Medicine Allergy,…" at bounding box center [681, 370] width 1362 height 740
click at [595, 69] on input "Search topics, interventions" at bounding box center [681, 75] width 358 height 43
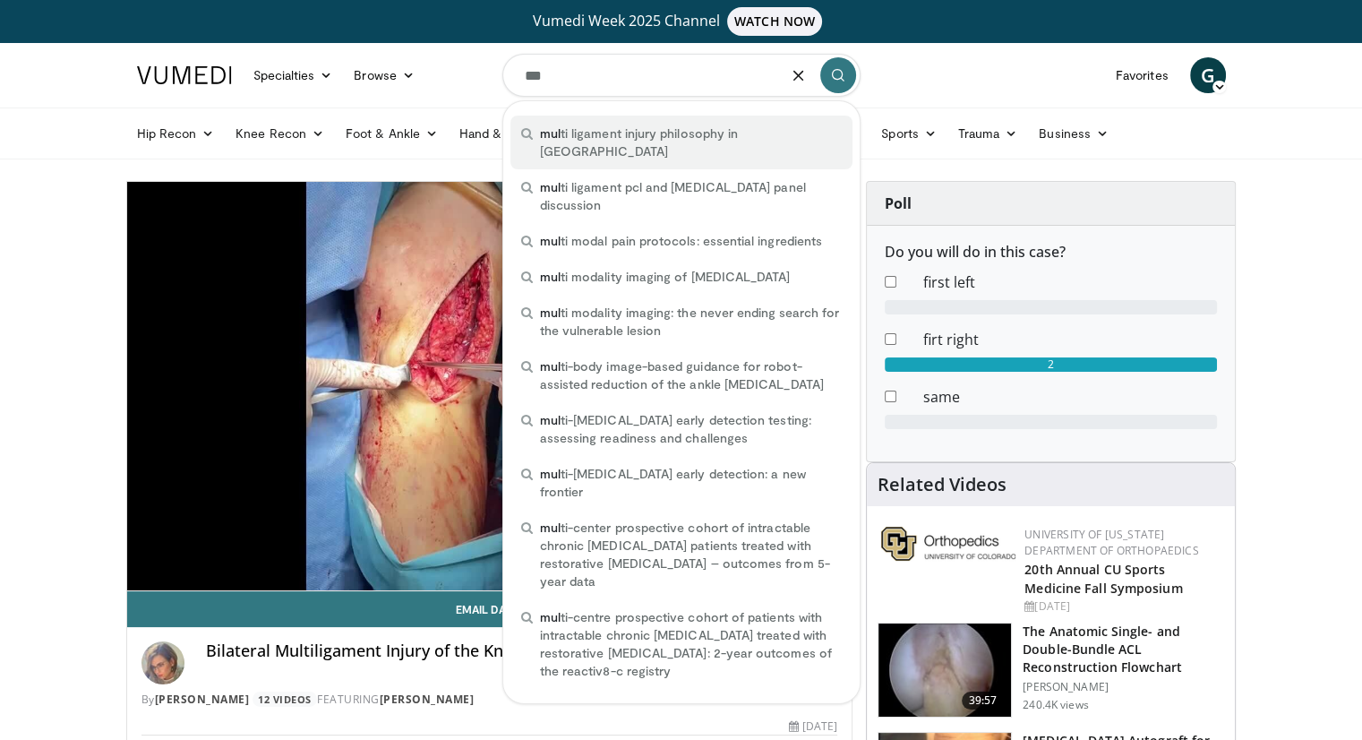
click at [585, 143] on div "mul ti ligament injury philosophy in germany" at bounding box center [681, 143] width 342 height 54
type input "**********"
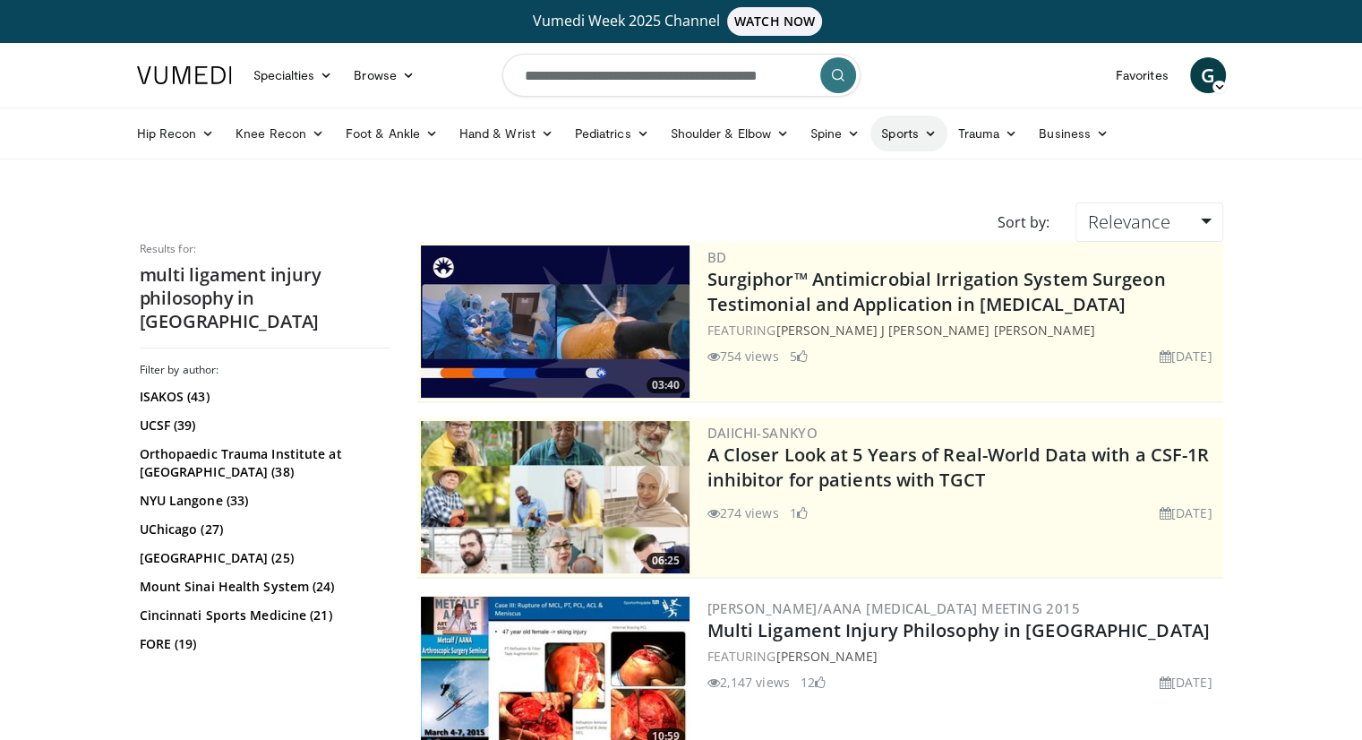
click at [888, 135] on link "Sports" at bounding box center [908, 134] width 77 height 36
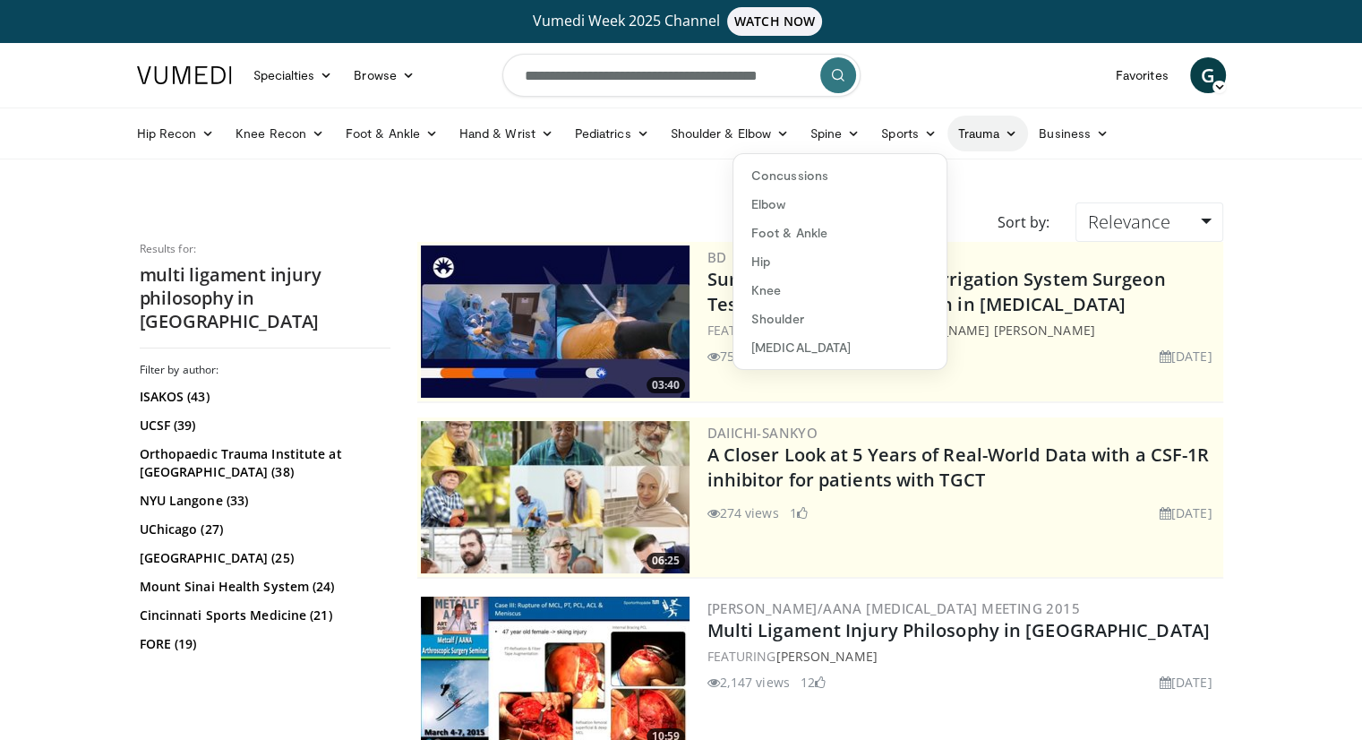
click at [998, 134] on link "Trauma" at bounding box center [987, 134] width 81 height 36
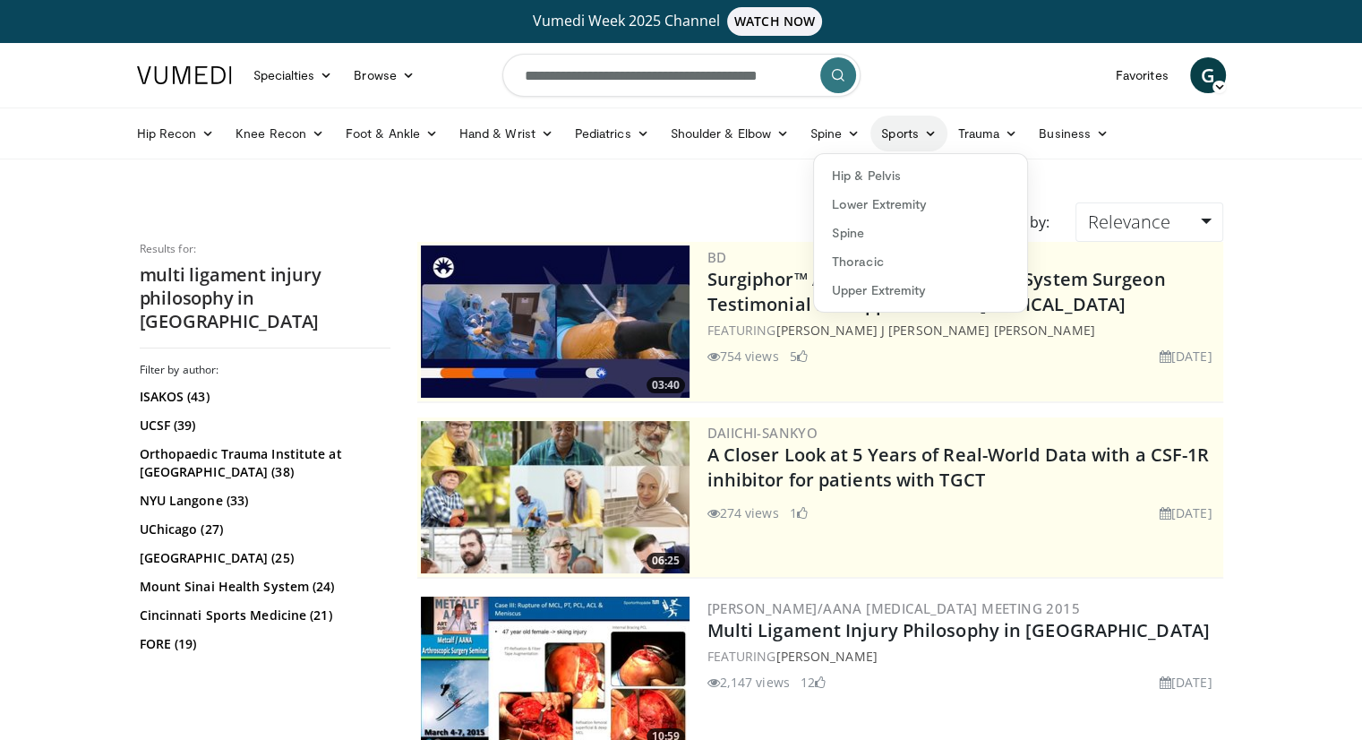
click at [911, 134] on link "Sports" at bounding box center [908, 134] width 77 height 36
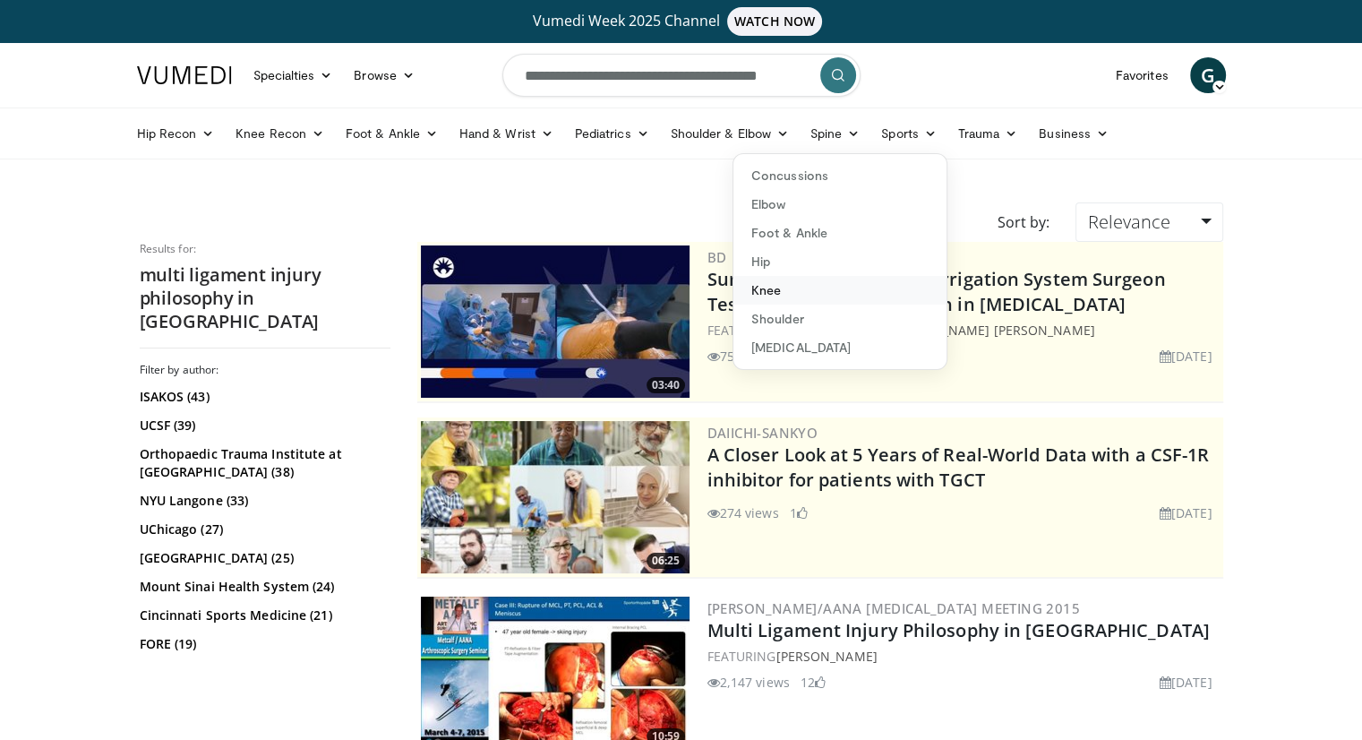
click at [759, 298] on link "Knee" at bounding box center [839, 290] width 213 height 29
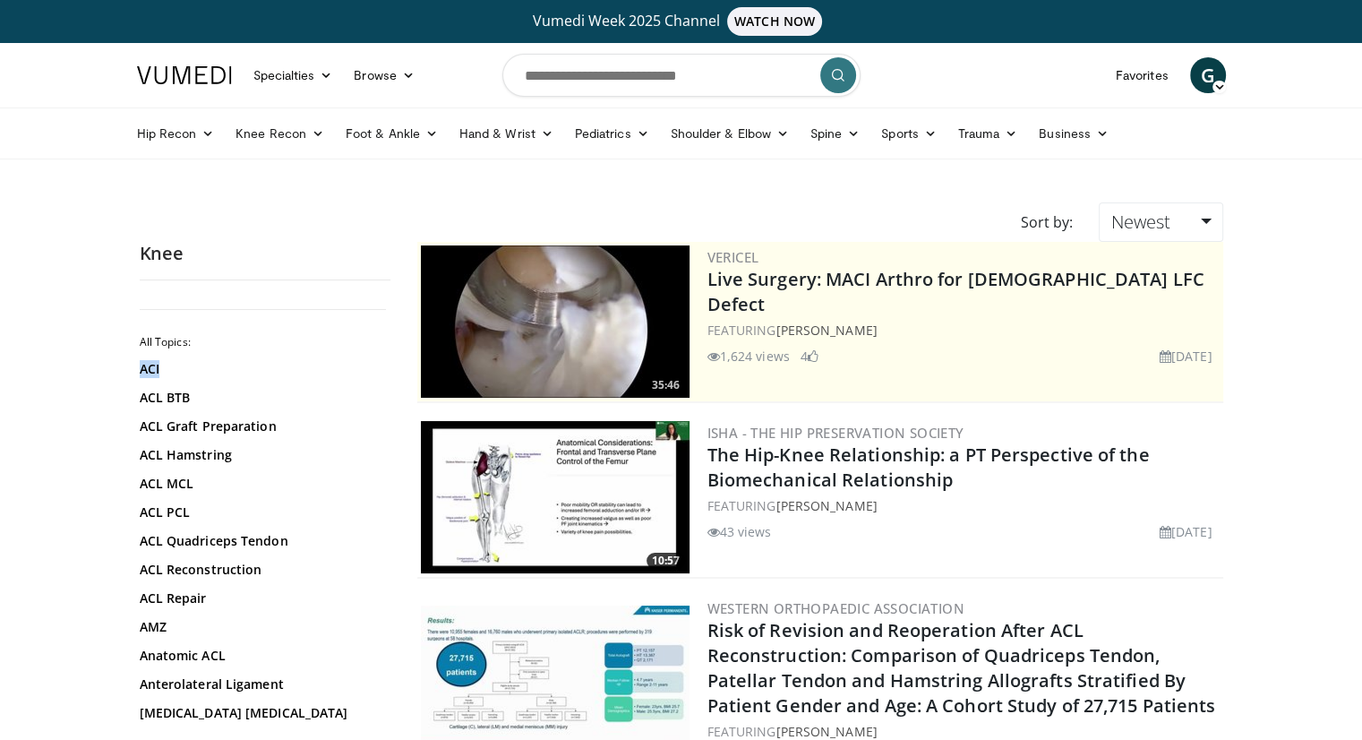
drag, startPoint x: 390, startPoint y: 339, endPoint x: 390, endPoint y: 366, distance: 26.9
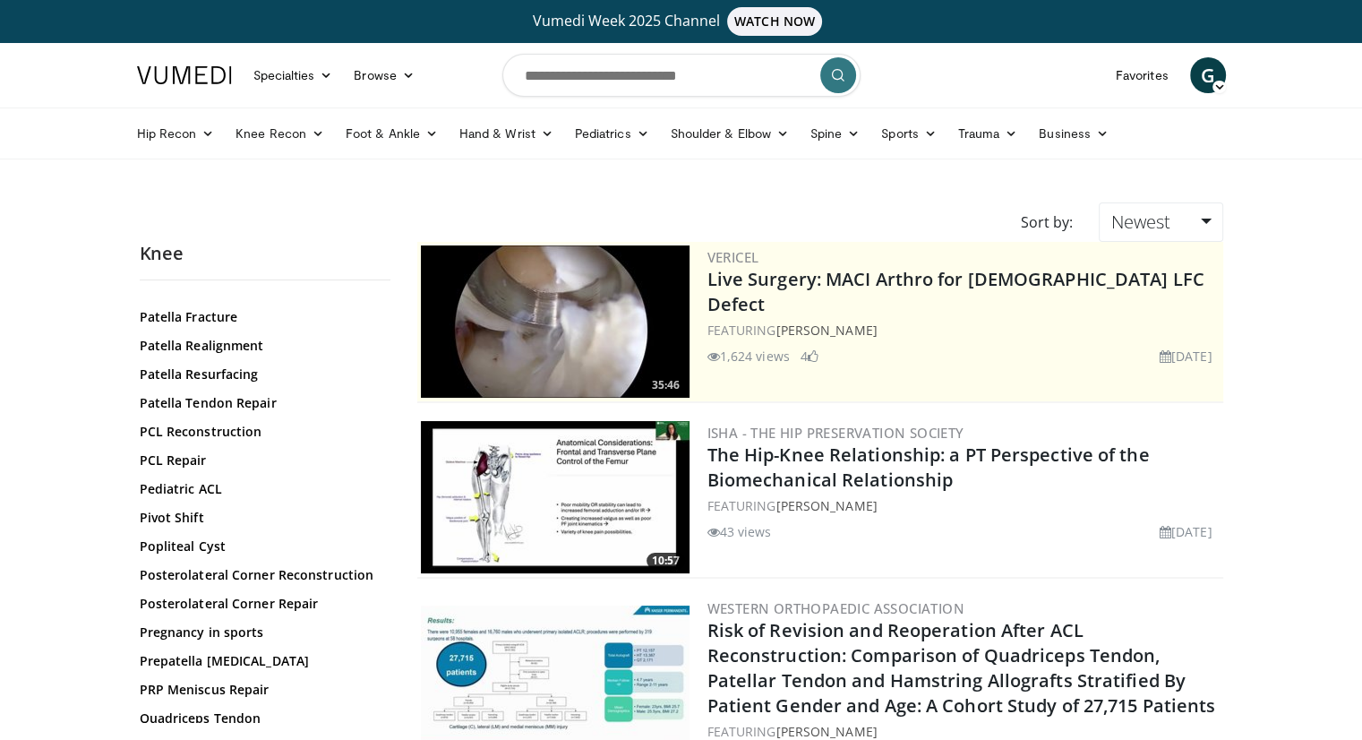
scroll to position [1747, 0]
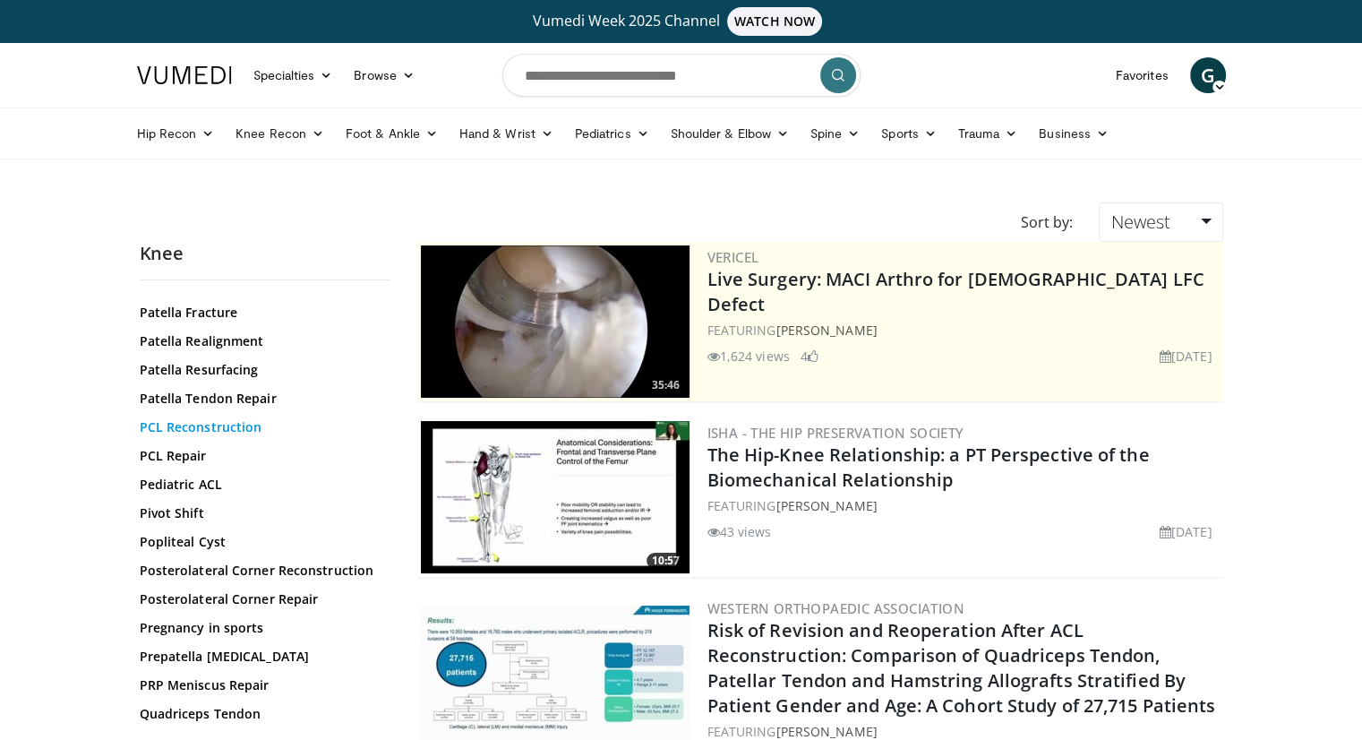
click at [181, 436] on link "PCL Reconstruction" at bounding box center [261, 427] width 242 height 18
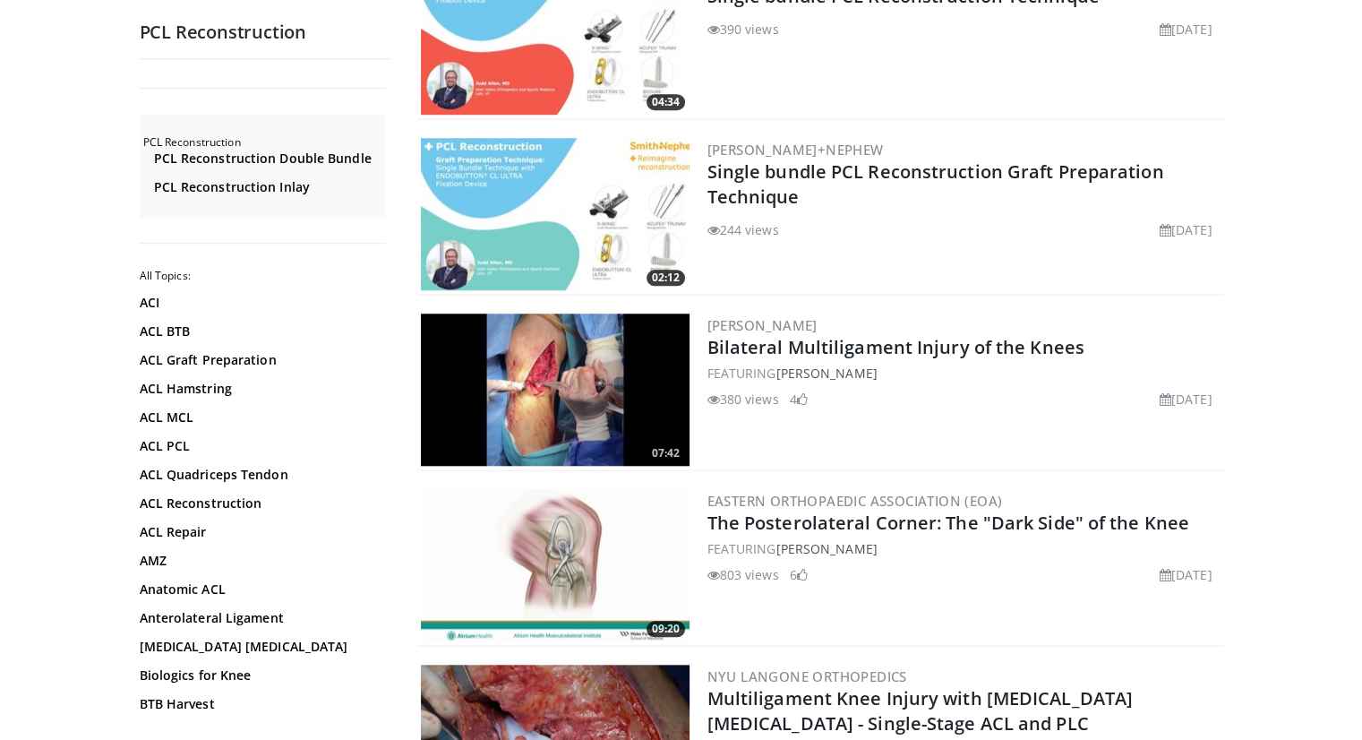
scroll to position [1551, 0]
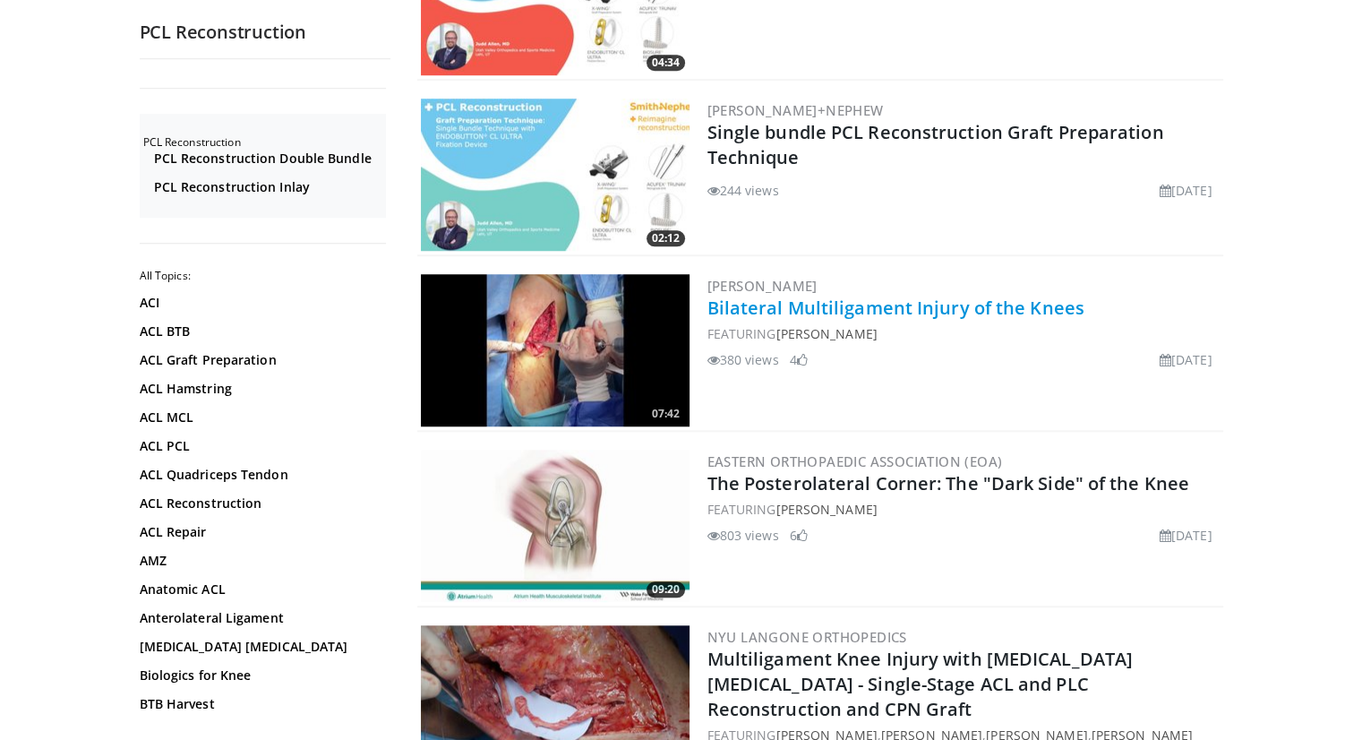
click at [1029, 296] on link "Bilateral Multiligament Injury of the Knees" at bounding box center [895, 307] width 377 height 24
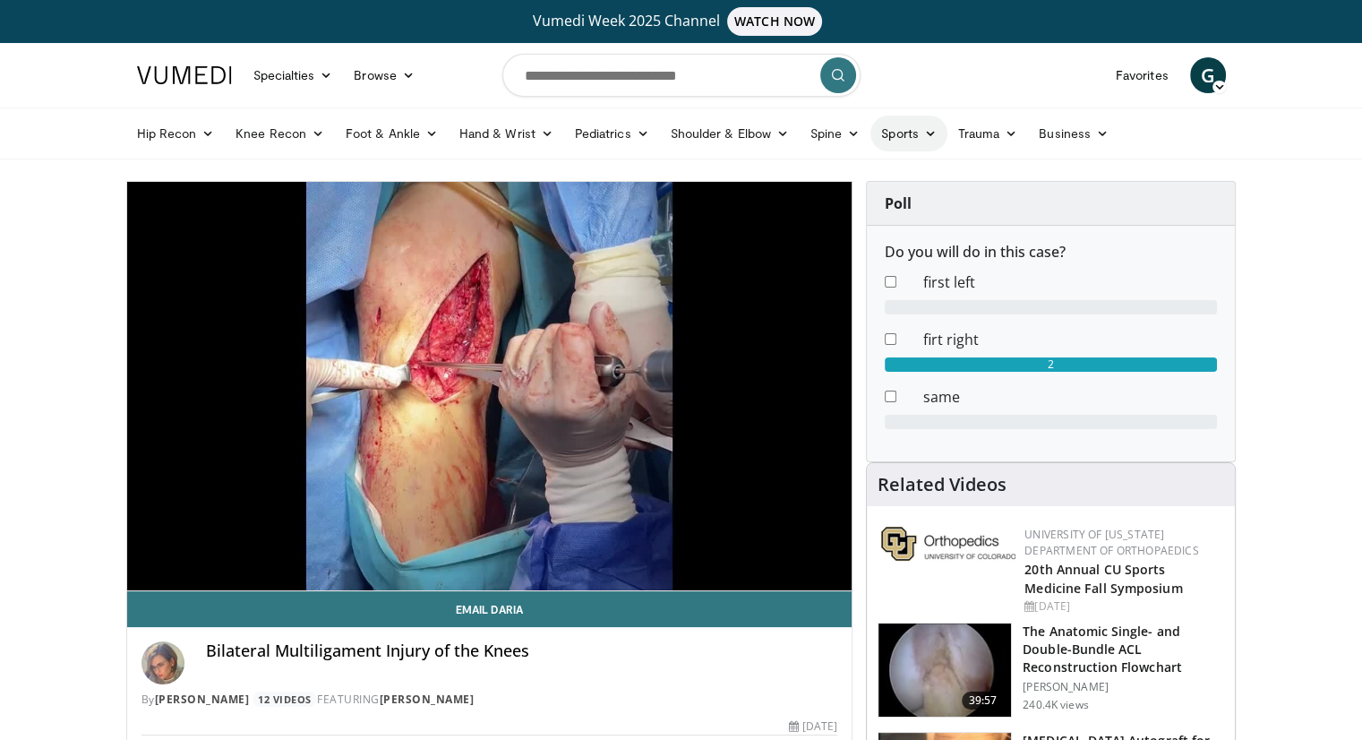
click at [925, 130] on icon at bounding box center [930, 133] width 13 height 13
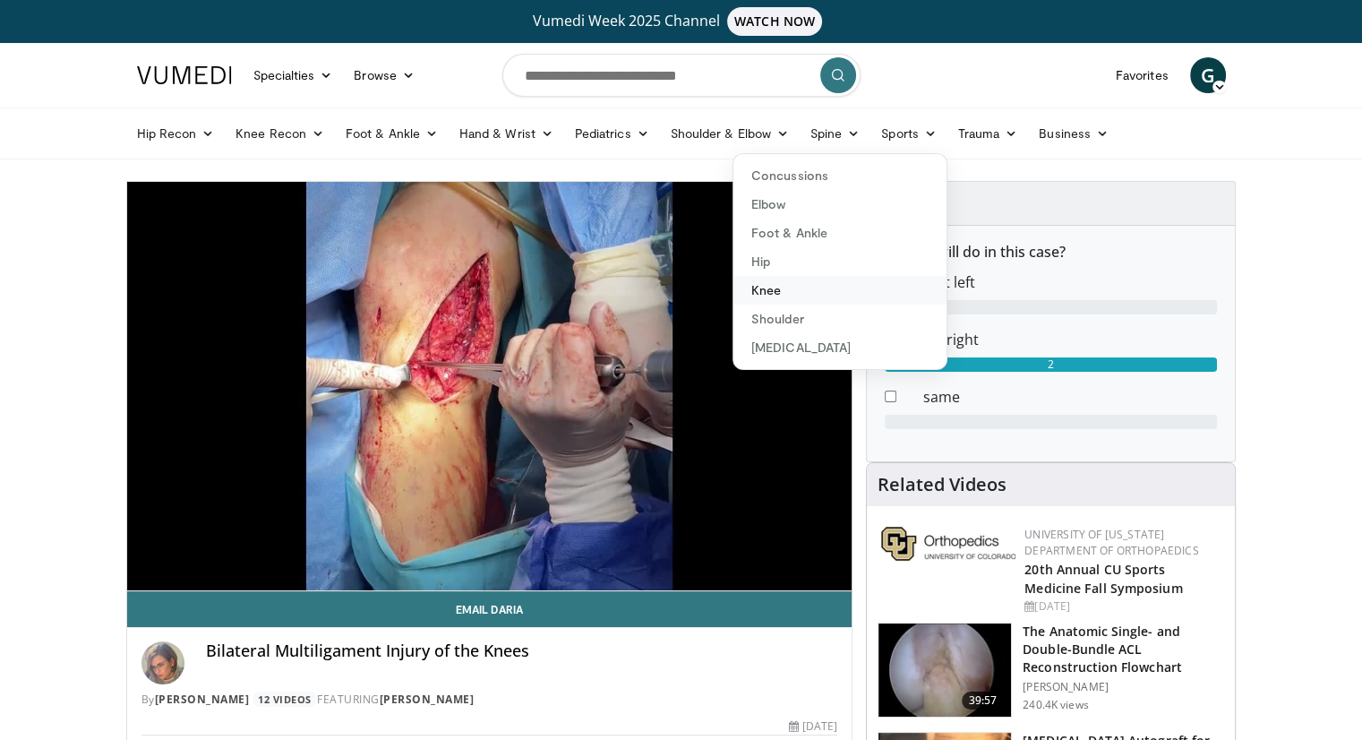
click at [770, 287] on link "Knee" at bounding box center [839, 290] width 213 height 29
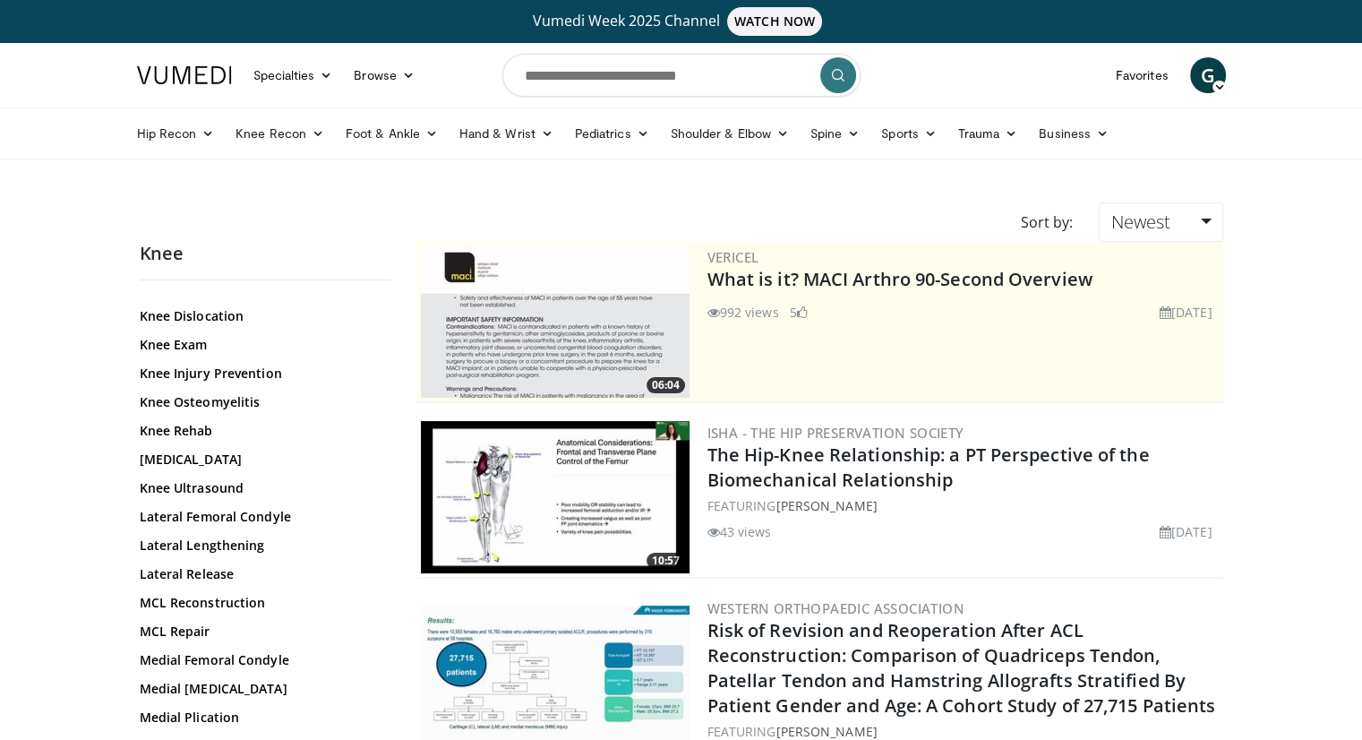
scroll to position [831, 0]
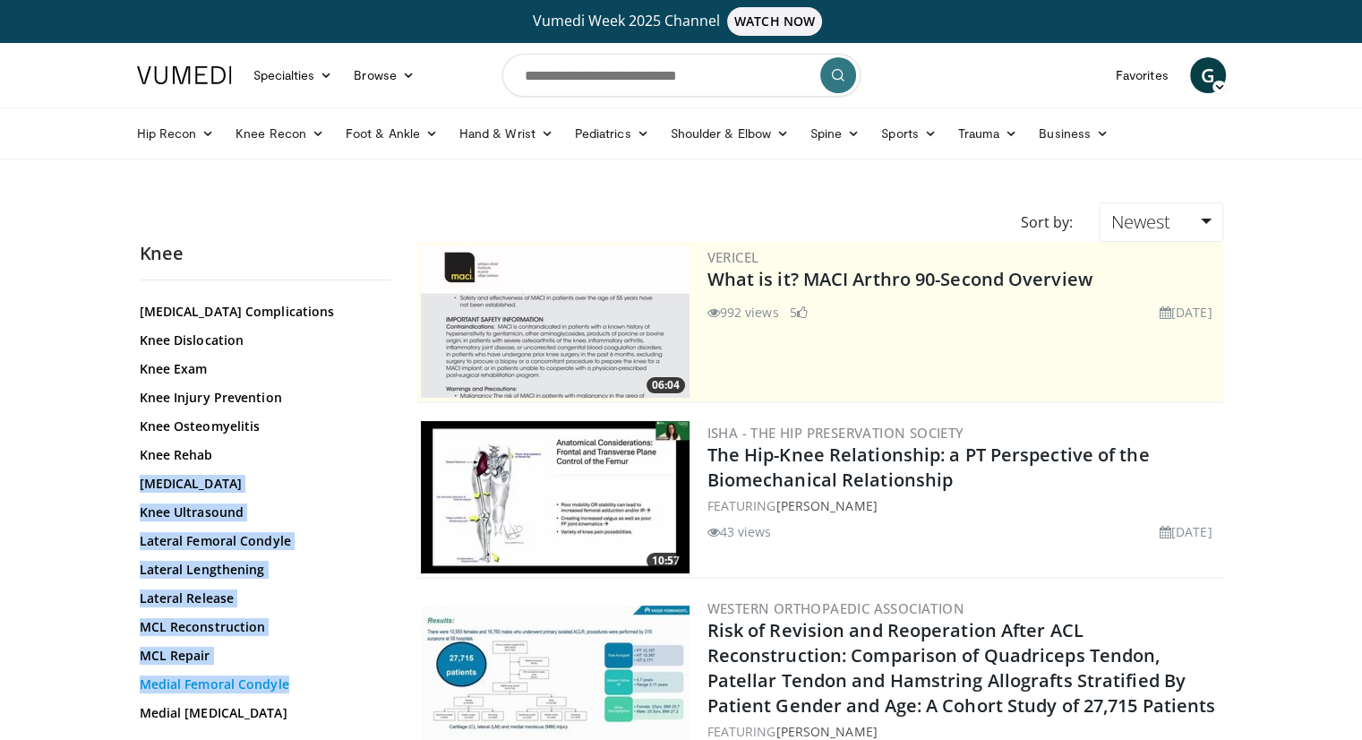
drag, startPoint x: 330, startPoint y: 467, endPoint x: 358, endPoint y: 689, distance: 223.8
click at [358, 689] on div "ACI ACL BTB ACL Graft Preparation ACL Hamstring ACL MCL ACL PCL ACL Quadriceps …" at bounding box center [263, 698] width 246 height 2339
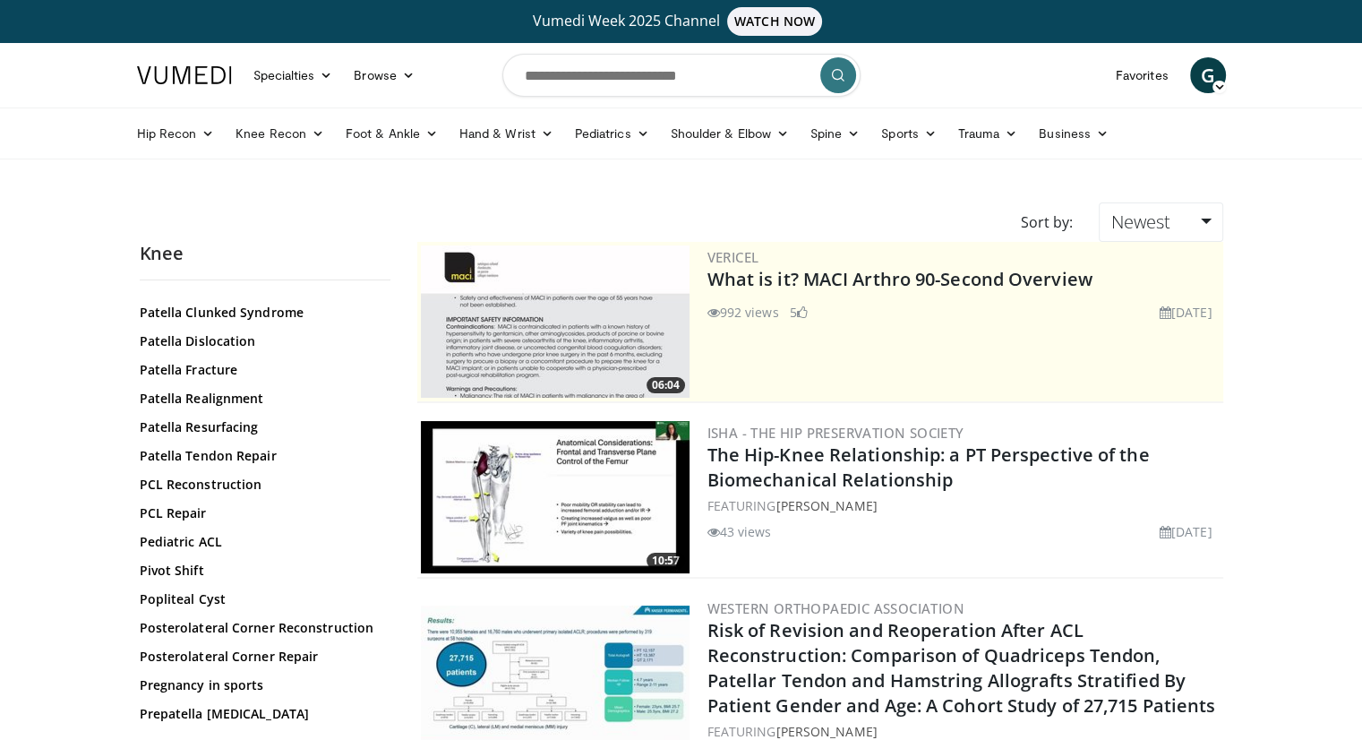
scroll to position [1694, 0]
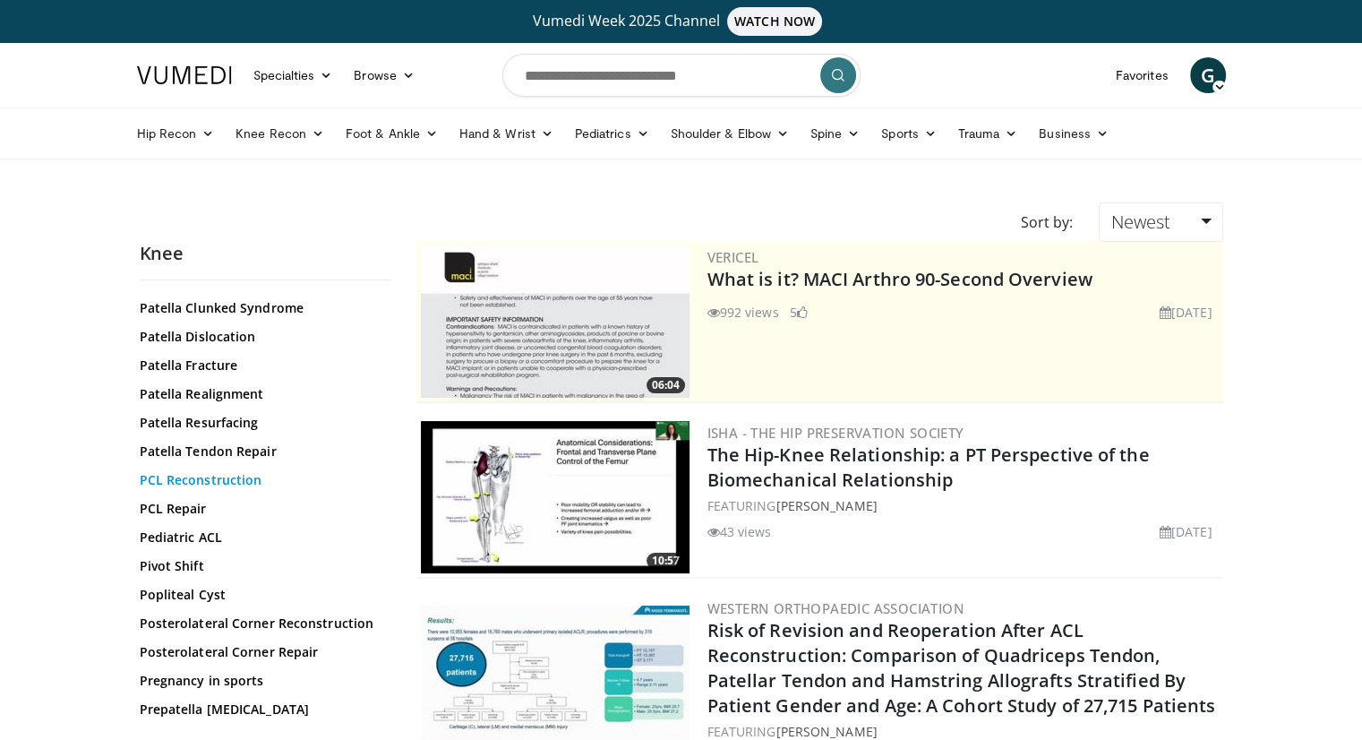
click at [213, 489] on link "PCL Reconstruction" at bounding box center [261, 480] width 242 height 18
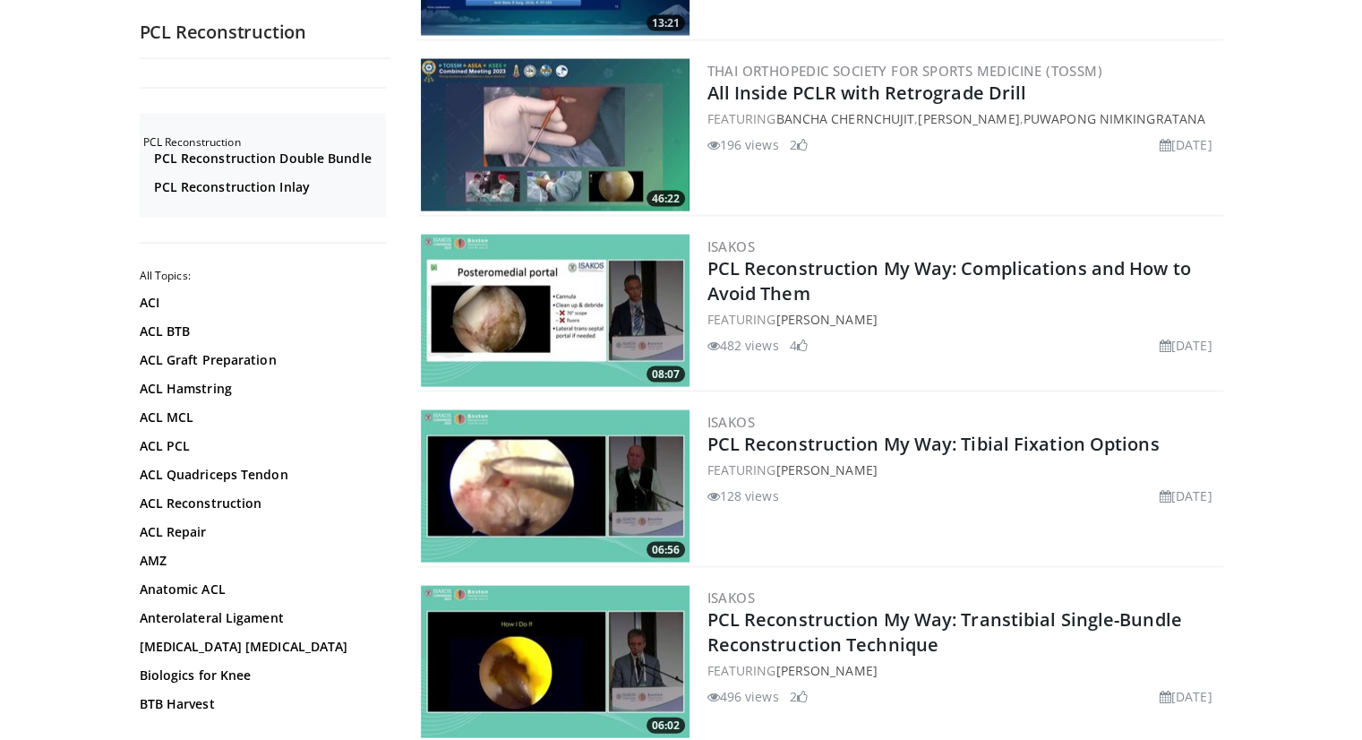
scroll to position [3982, 0]
